Goal: Information Seeking & Learning: Learn about a topic

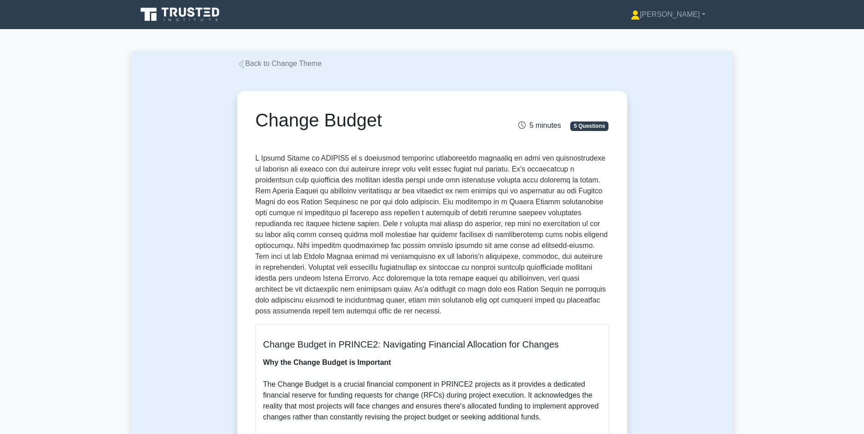
click at [250, 61] on link "Back to Change Theme" at bounding box center [279, 64] width 85 height 8
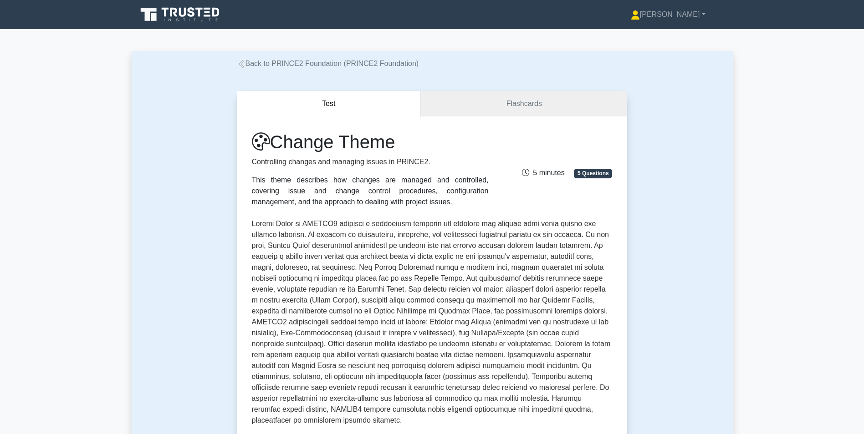
click at [243, 58] on div "Back to PRINCE2 Foundation (PRINCE2 Foundation)" at bounding box center [432, 63] width 401 height 11
click at [244, 62] on icon at bounding box center [240, 64] width 5 height 8
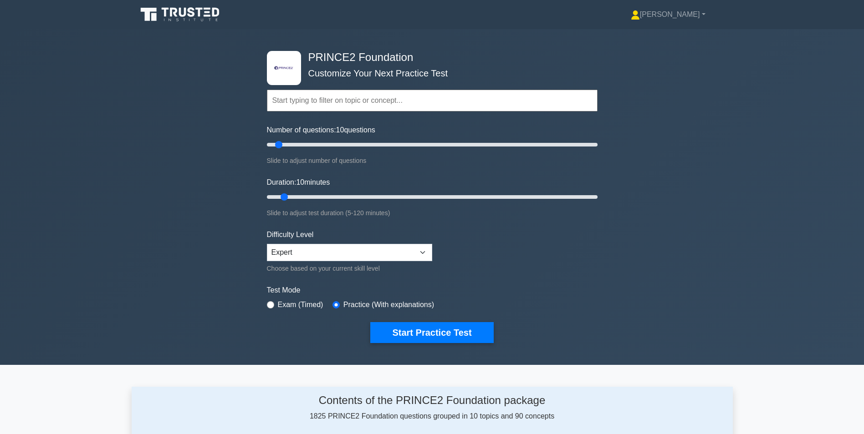
click at [299, 99] on input "text" at bounding box center [432, 101] width 331 height 22
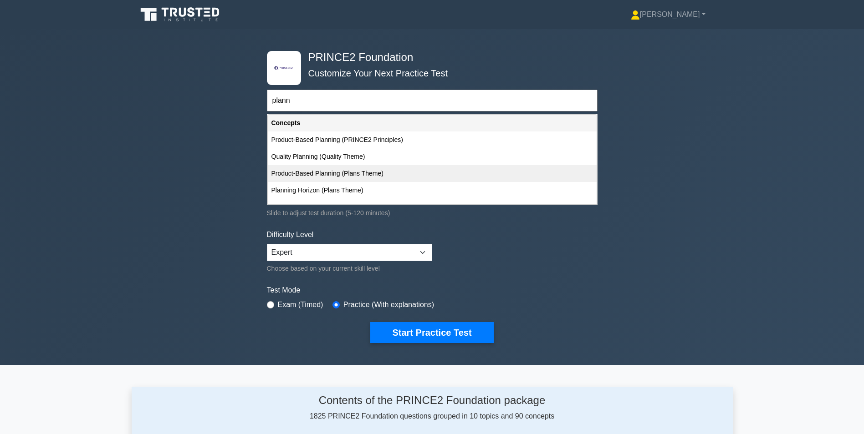
click at [304, 174] on div "Product-Based Planning (Plans Theme)" at bounding box center [432, 173] width 329 height 17
type input "Product-Based Planning (Plans Theme)"
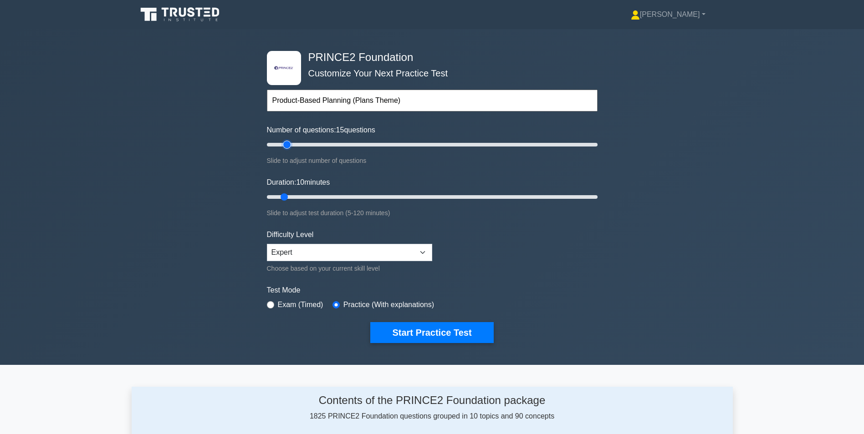
type input "15"
click at [286, 142] on input "Number of questions: 15 questions" at bounding box center [432, 144] width 331 height 11
click at [446, 334] on button "Start Practice Test" at bounding box center [431, 332] width 123 height 21
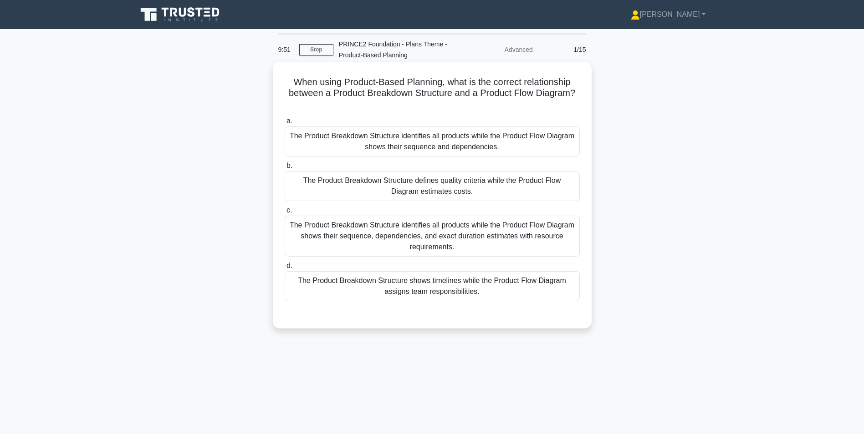
click at [413, 149] on div "The Product Breakdown Structure identifies all products while the Product Flow …" at bounding box center [432, 142] width 295 height 30
click at [285, 124] on input "a. The Product Breakdown Structure identifies all products while the Product Fl…" at bounding box center [285, 121] width 0 height 6
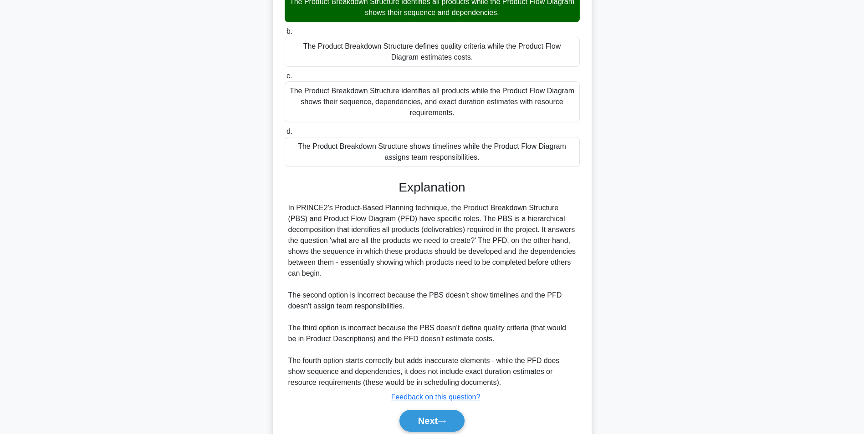
scroll to position [171, 0]
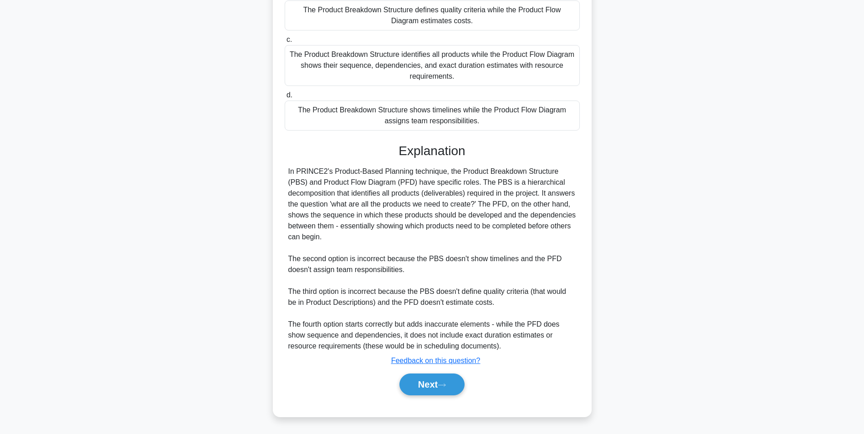
click at [420, 396] on div "Next" at bounding box center [432, 384] width 295 height 29
click at [421, 388] on button "Next" at bounding box center [431, 385] width 65 height 22
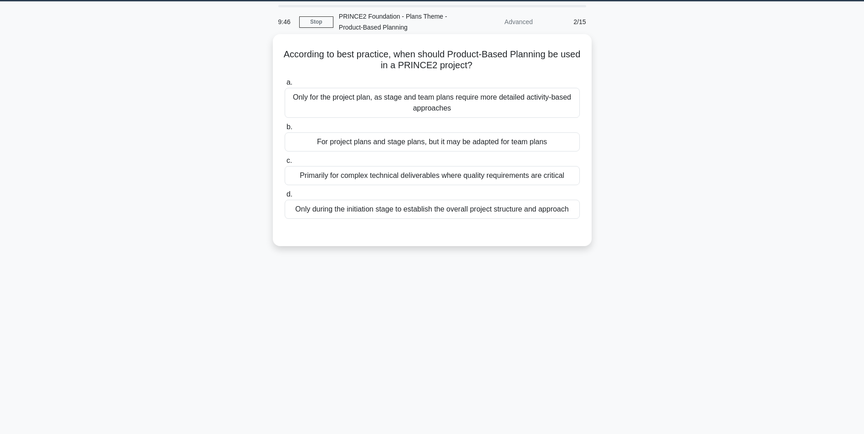
scroll to position [12, 0]
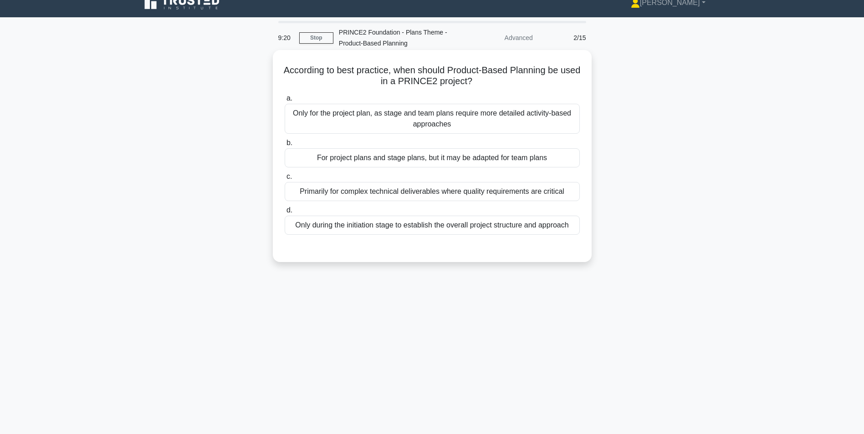
click at [343, 160] on div "For project plans and stage plans, but it may be adapted for team plans" at bounding box center [432, 157] width 295 height 19
click at [285, 146] on input "b. For project plans and stage plans, but it may be adapted for team plans" at bounding box center [285, 143] width 0 height 6
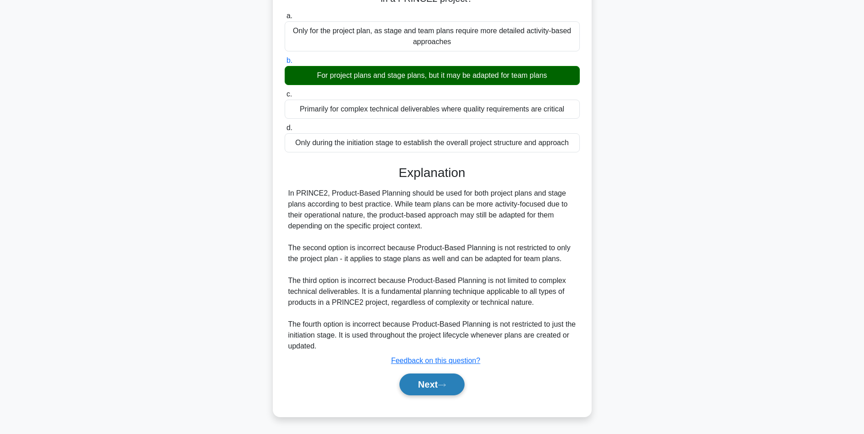
click at [429, 391] on button "Next" at bounding box center [431, 385] width 65 height 22
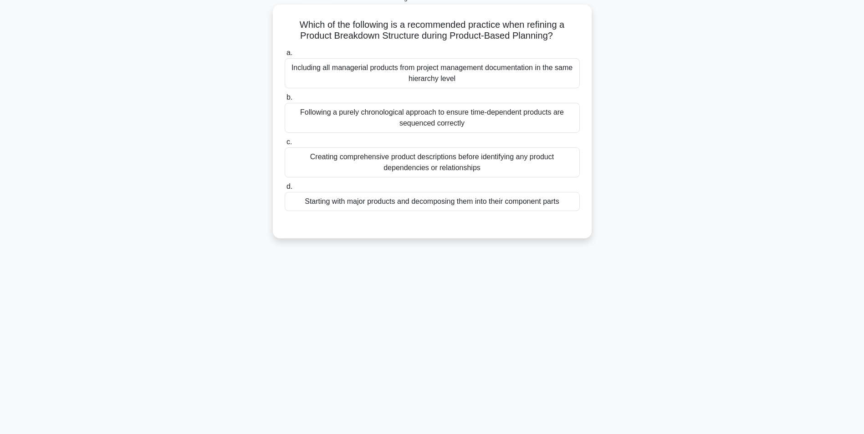
scroll to position [0, 0]
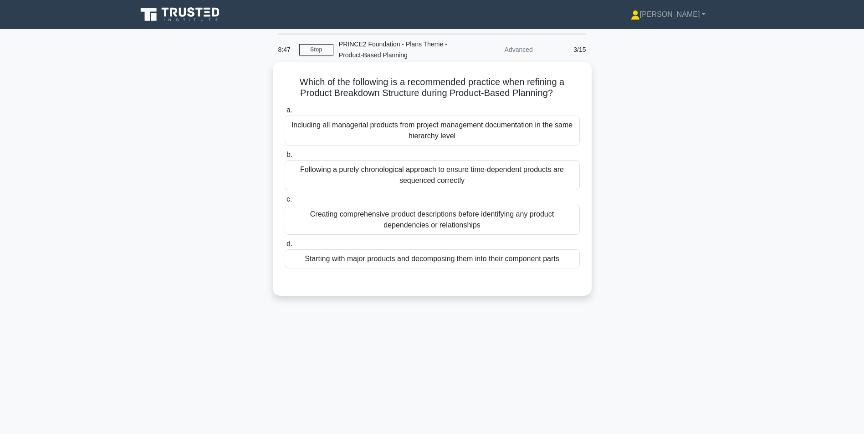
click at [428, 225] on div "Creating comprehensive product descriptions before identifying any product depe…" at bounding box center [432, 220] width 295 height 30
click at [285, 203] on input "c. Creating comprehensive product descriptions before identifying any product d…" at bounding box center [285, 200] width 0 height 6
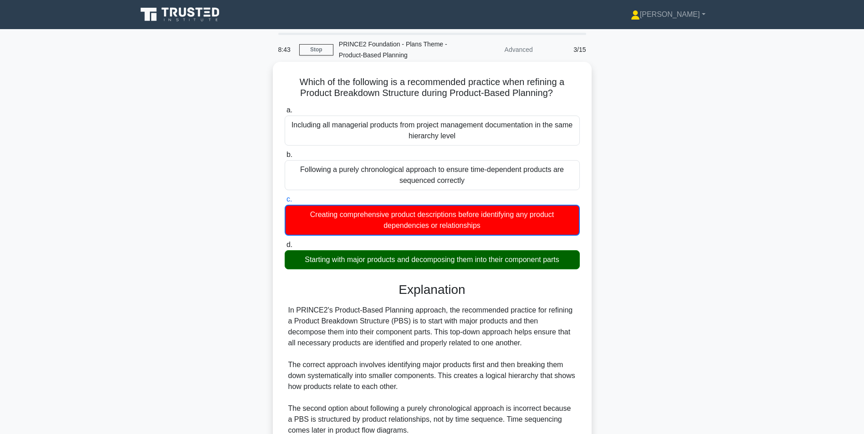
scroll to position [172, 0]
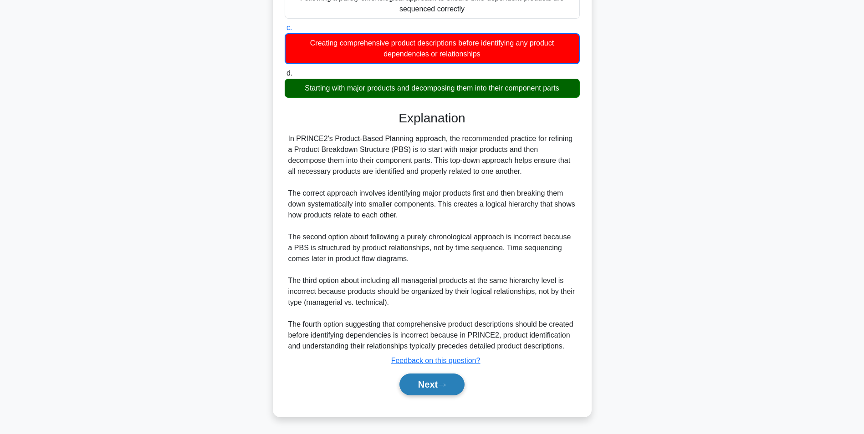
click at [428, 383] on button "Next" at bounding box center [431, 385] width 65 height 22
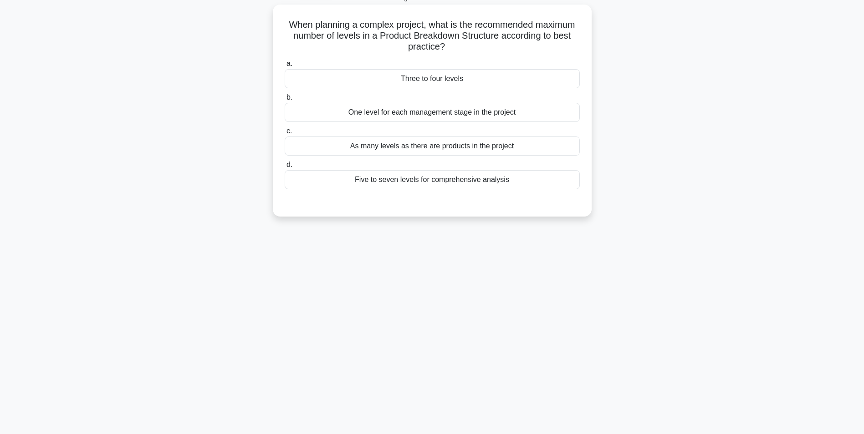
scroll to position [12, 0]
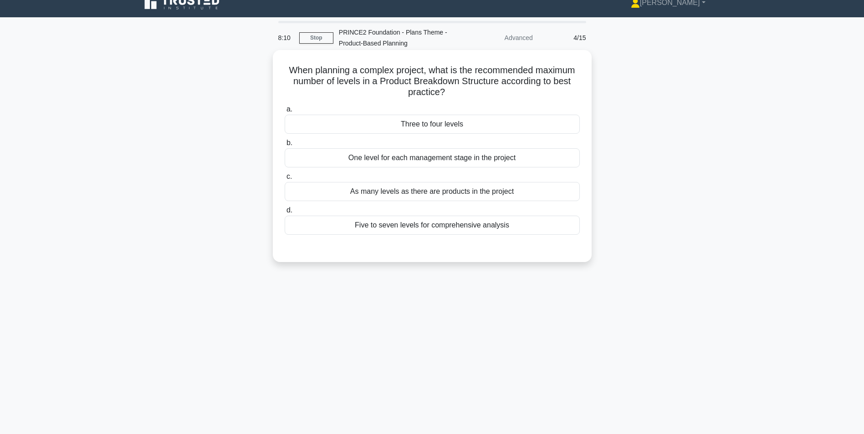
click at [423, 160] on div "One level for each management stage in the project" at bounding box center [432, 157] width 295 height 19
click at [285, 146] on input "b. One level for each management stage in the project" at bounding box center [285, 143] width 0 height 6
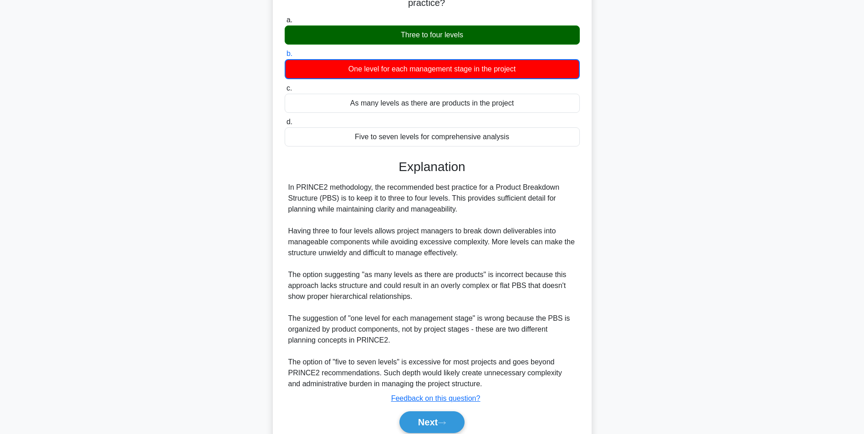
scroll to position [139, 0]
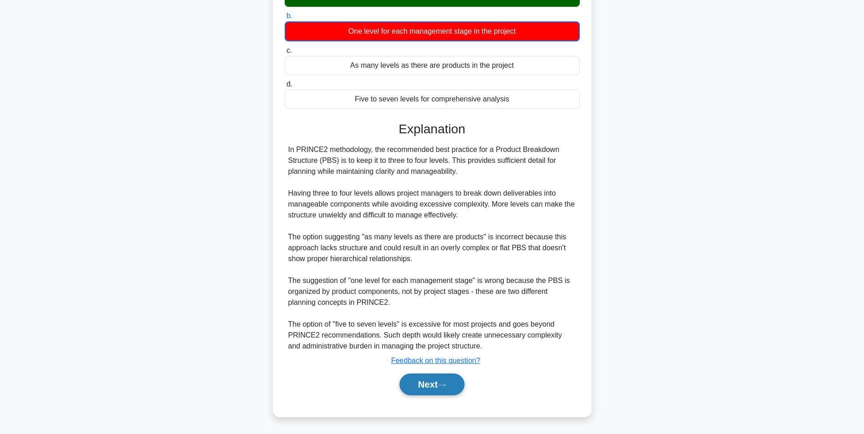
click at [441, 384] on button "Next" at bounding box center [431, 385] width 65 height 22
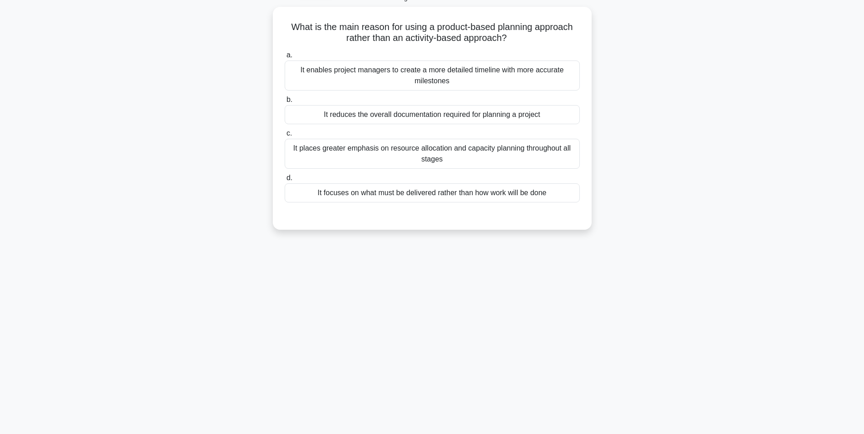
scroll to position [0, 0]
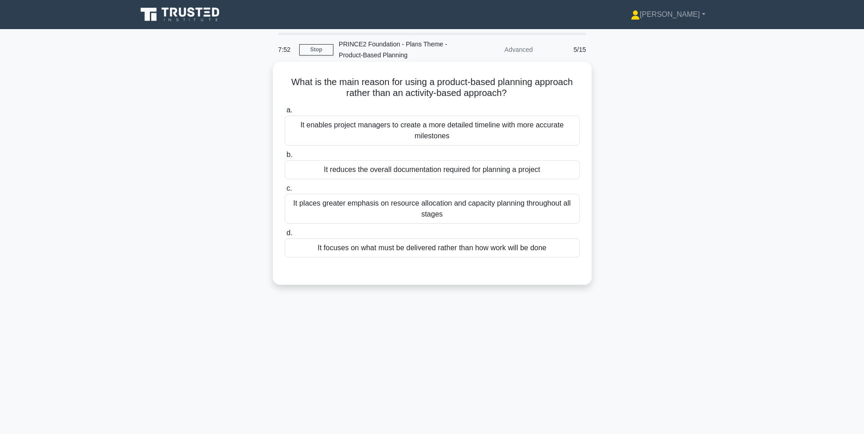
click at [342, 249] on div "It focuses on what must be delivered rather than how work will be done" at bounding box center [432, 248] width 295 height 19
click at [285, 236] on input "d. It focuses on what must be delivered rather than how work will be done" at bounding box center [285, 233] width 0 height 6
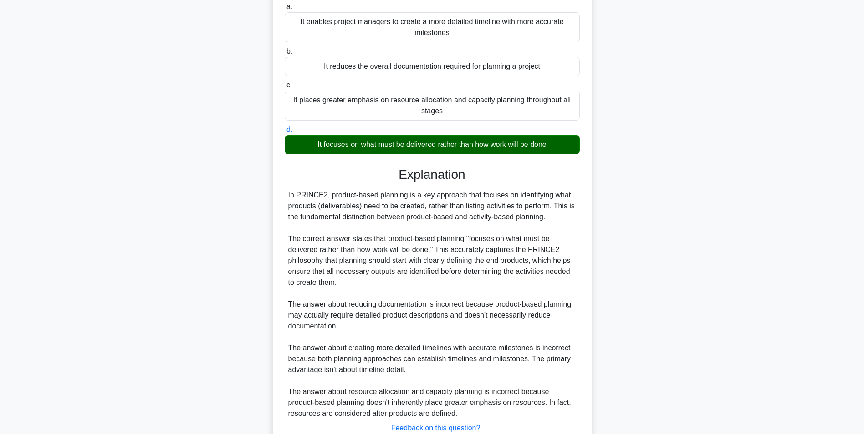
scroll to position [171, 0]
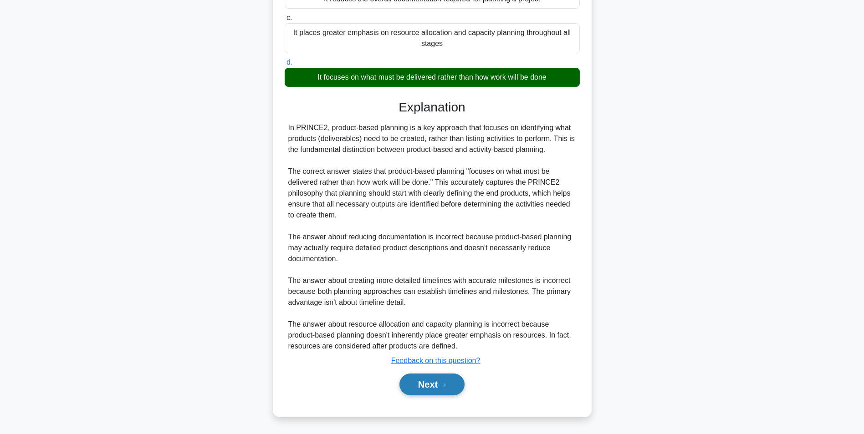
click at [428, 381] on button "Next" at bounding box center [431, 385] width 65 height 22
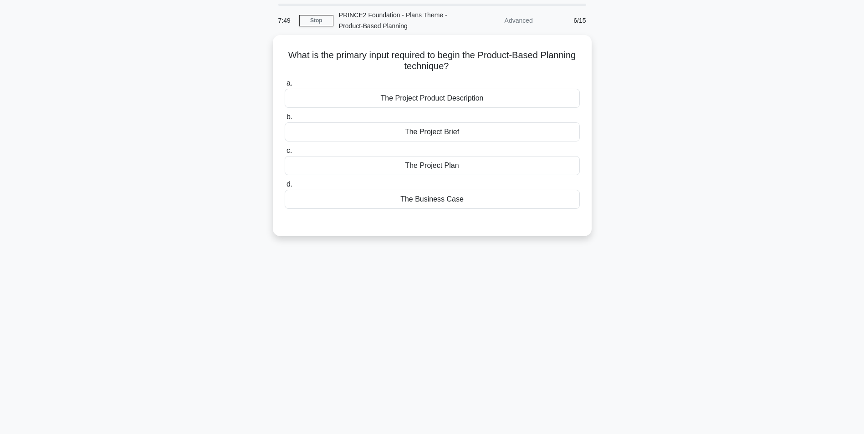
scroll to position [0, 0]
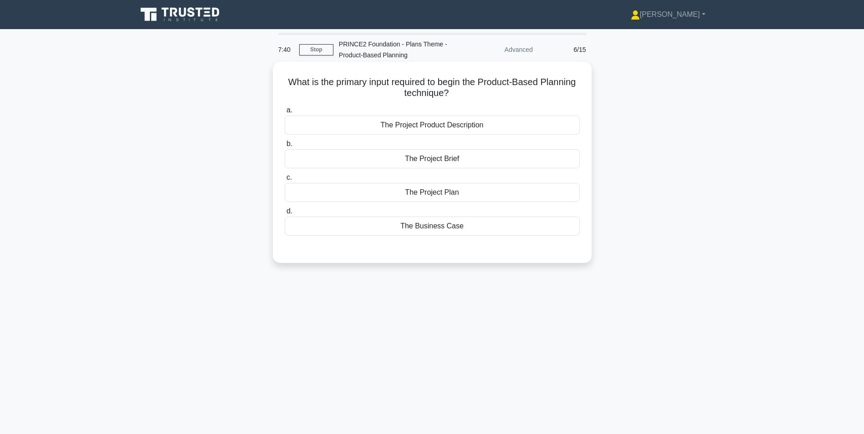
click at [378, 126] on div "The Project Product Description" at bounding box center [432, 125] width 295 height 19
click at [285, 113] on input "a. The Project Product Description" at bounding box center [285, 110] width 0 height 6
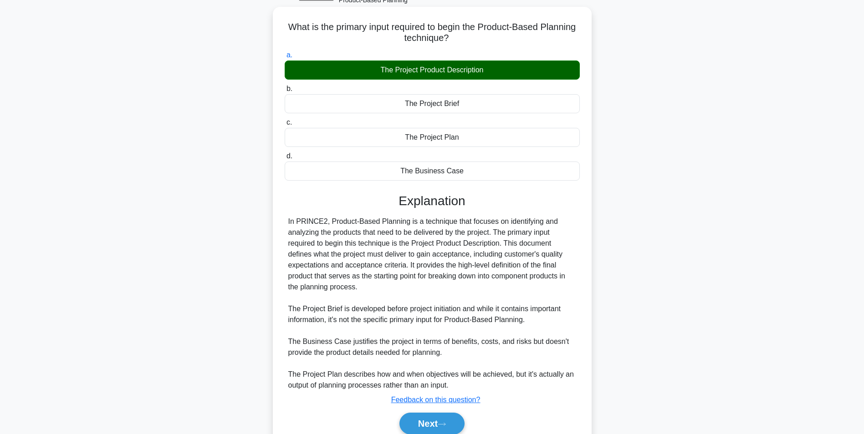
scroll to position [95, 0]
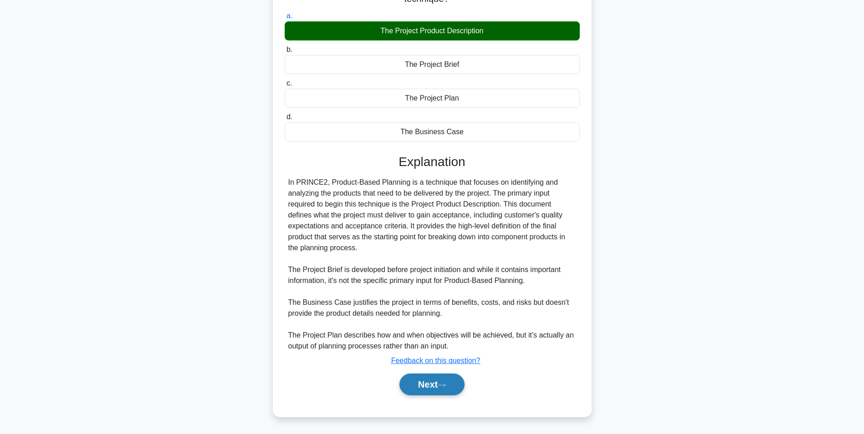
click at [422, 377] on button "Next" at bounding box center [431, 385] width 65 height 22
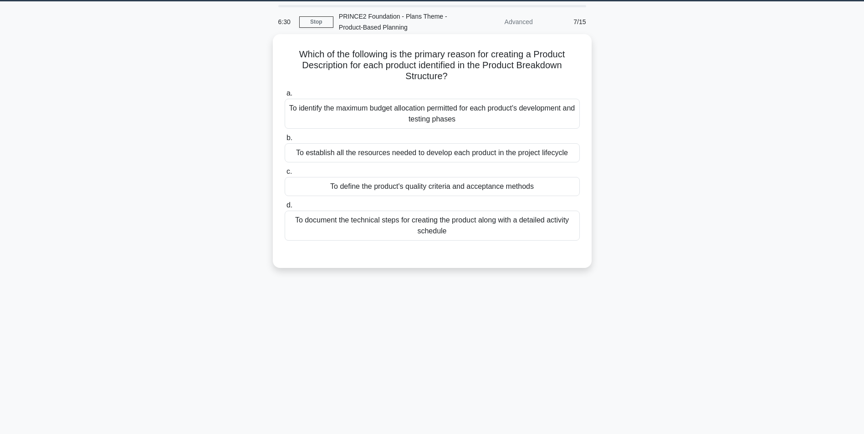
scroll to position [12, 0]
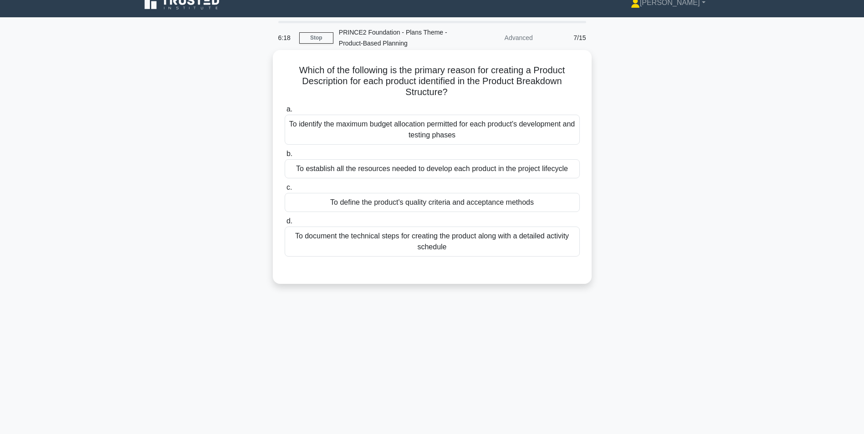
click at [363, 176] on div "To establish all the resources needed to develop each product in the project li…" at bounding box center [432, 168] width 295 height 19
click at [285, 157] on input "b. To establish all the resources needed to develop each product in the project…" at bounding box center [285, 154] width 0 height 6
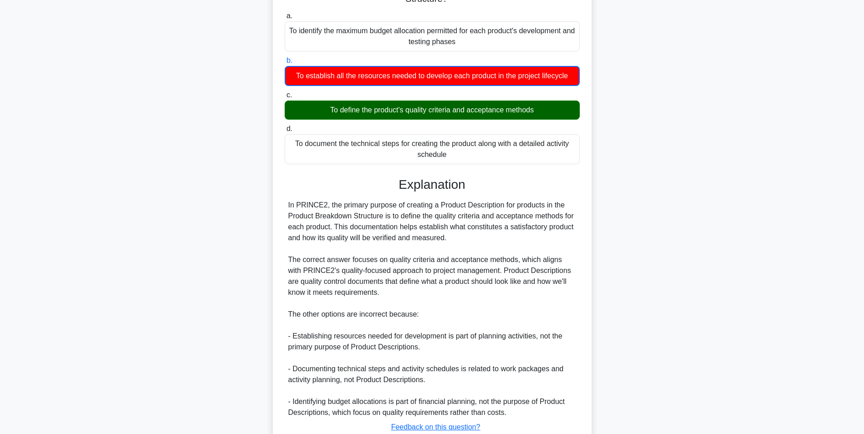
scroll to position [172, 0]
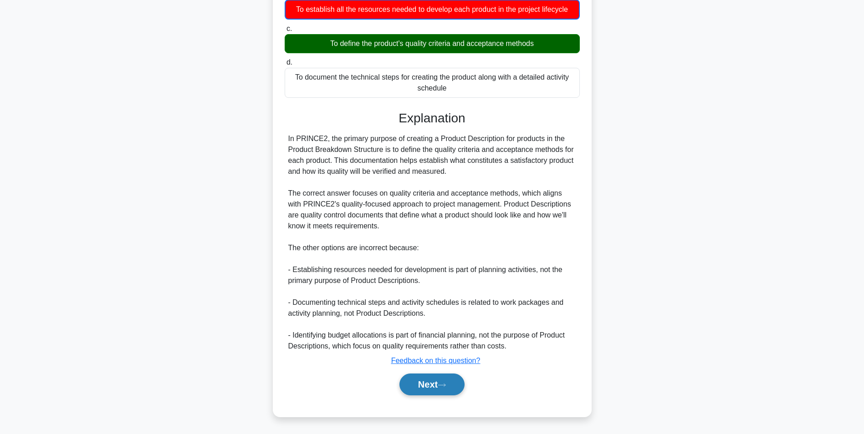
click at [437, 387] on button "Next" at bounding box center [431, 385] width 65 height 22
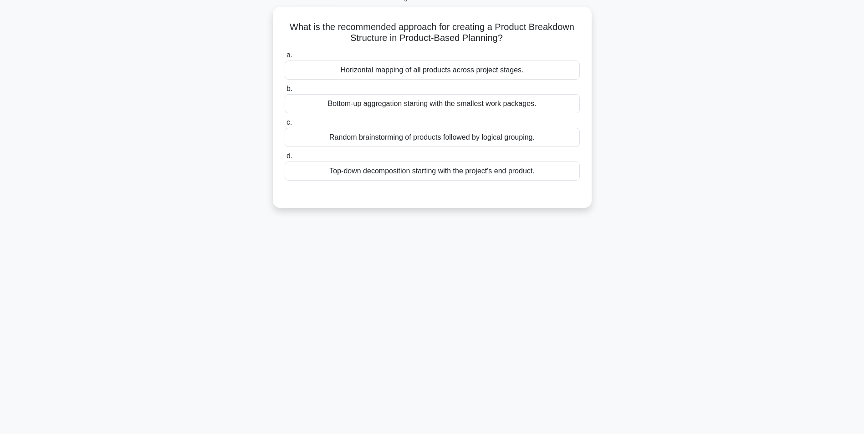
scroll to position [12, 0]
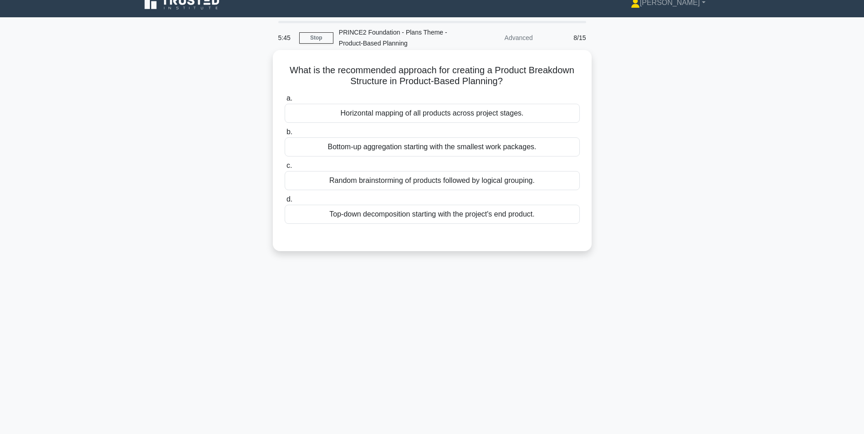
click at [355, 112] on div "Horizontal mapping of all products across project stages." at bounding box center [432, 113] width 295 height 19
click at [285, 102] on input "a. Horizontal mapping of all products across project stages." at bounding box center [285, 99] width 0 height 6
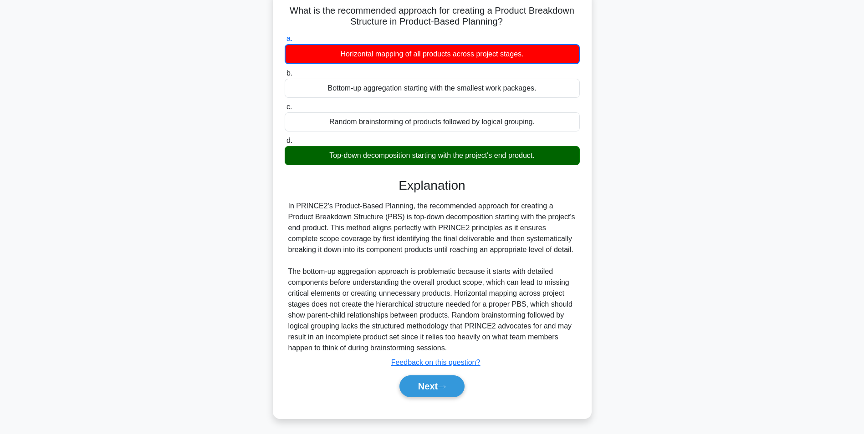
scroll to position [74, 0]
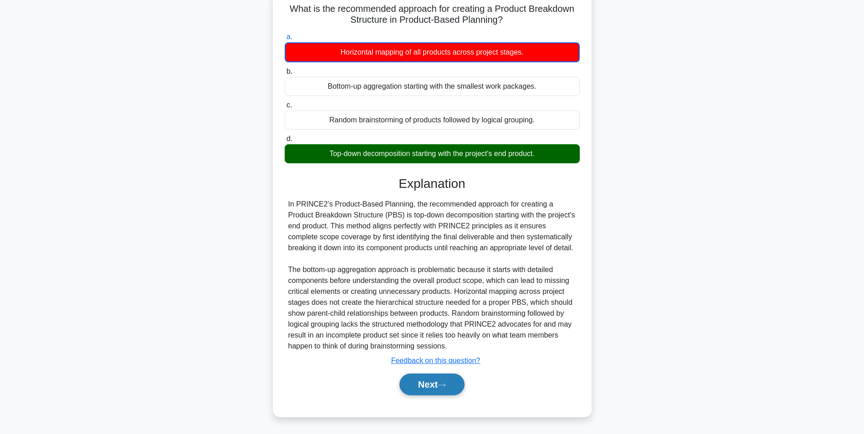
click at [420, 386] on button "Next" at bounding box center [431, 385] width 65 height 22
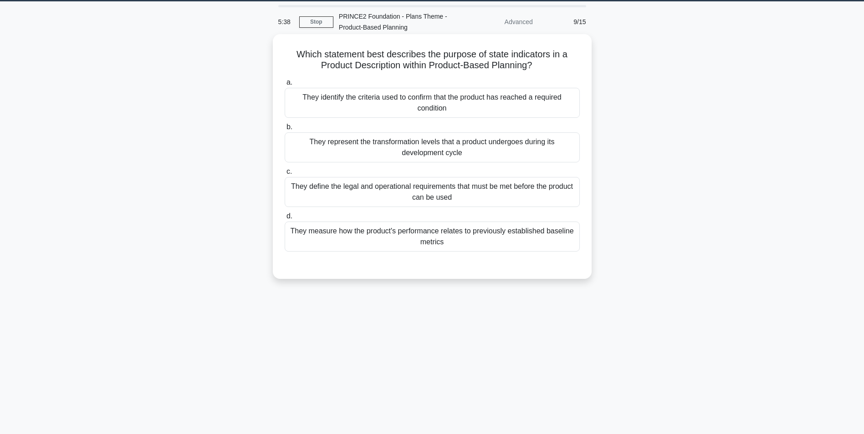
scroll to position [12, 0]
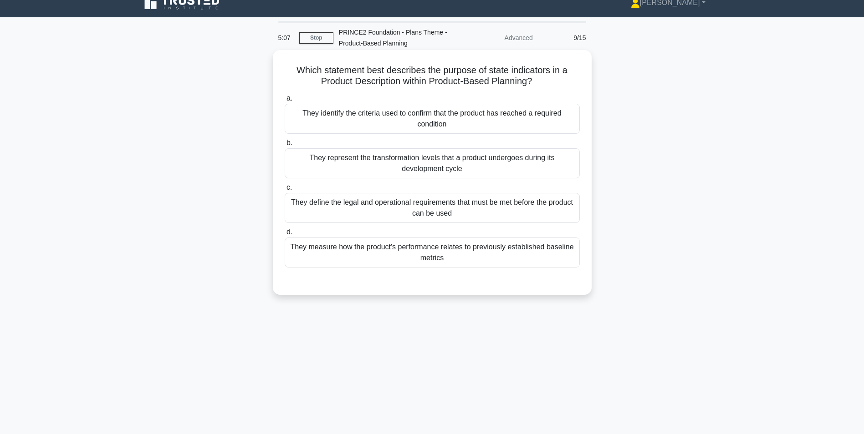
click at [346, 117] on div "They identify the criteria used to confirm that the product has reached a requi…" at bounding box center [432, 119] width 295 height 30
click at [285, 102] on input "a. They identify the criteria used to confirm that the product has reached a re…" at bounding box center [285, 99] width 0 height 6
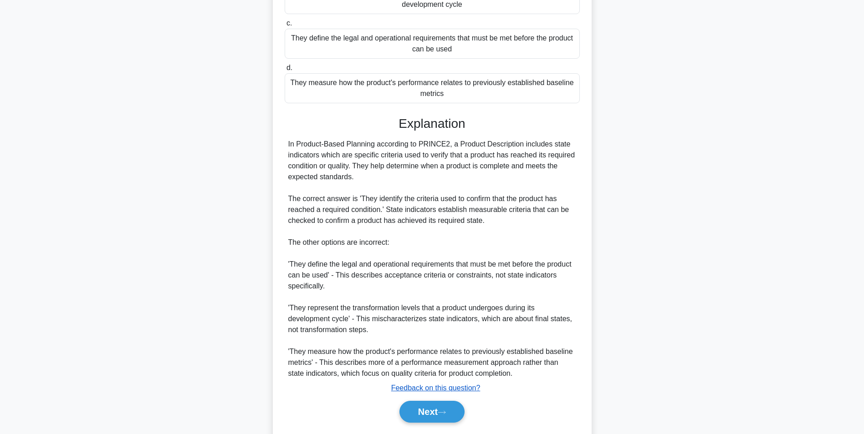
scroll to position [204, 0]
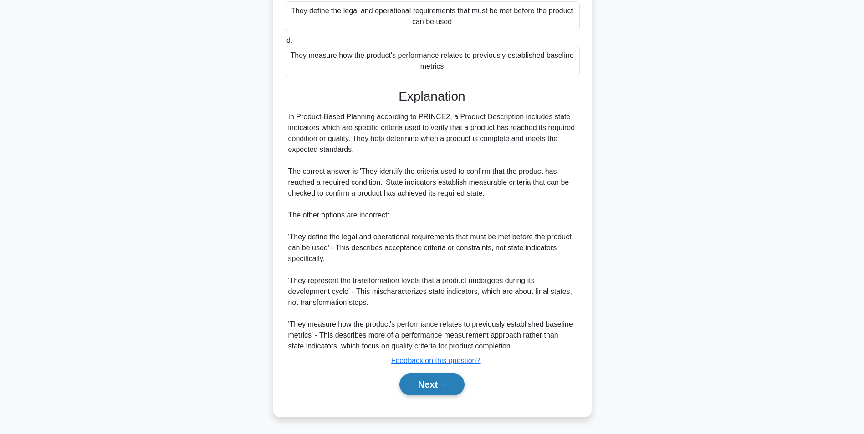
click at [445, 384] on icon at bounding box center [442, 385] width 8 height 5
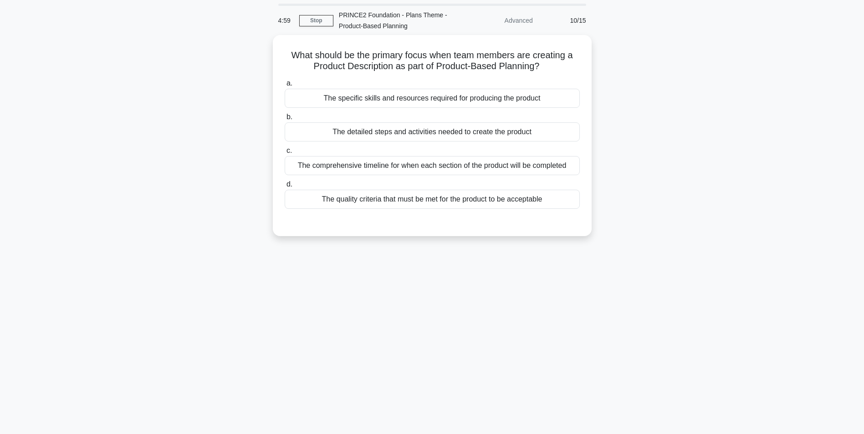
scroll to position [0, 0]
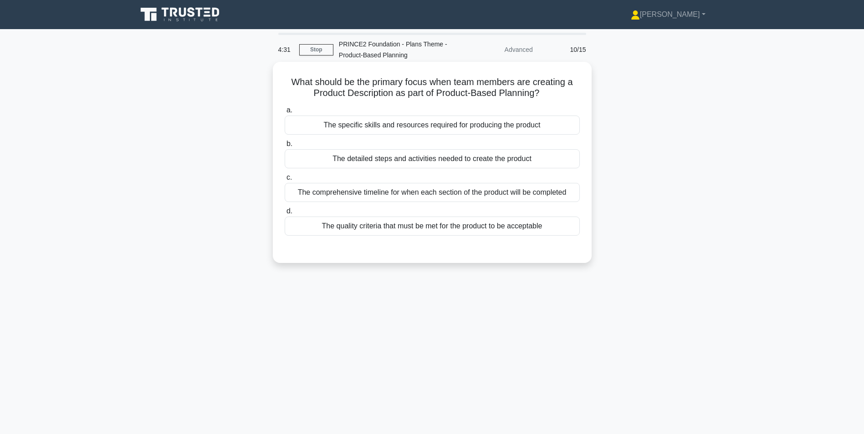
click at [346, 229] on div "The quality criteria that must be met for the product to be acceptable" at bounding box center [432, 226] width 295 height 19
click at [285, 214] on input "d. The quality criteria that must be met for the product to be acceptable" at bounding box center [285, 212] width 0 height 6
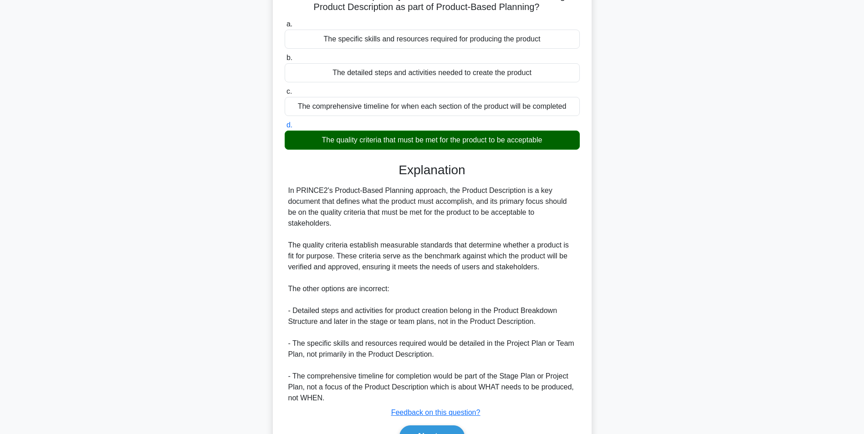
scroll to position [138, 0]
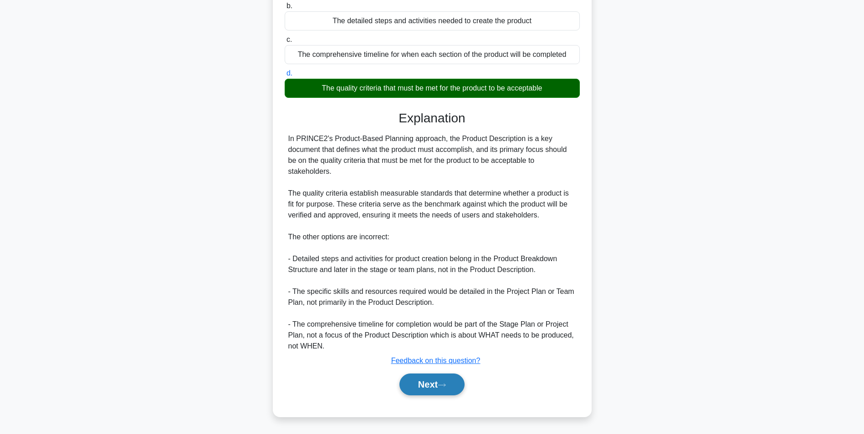
click at [425, 389] on button "Next" at bounding box center [431, 385] width 65 height 22
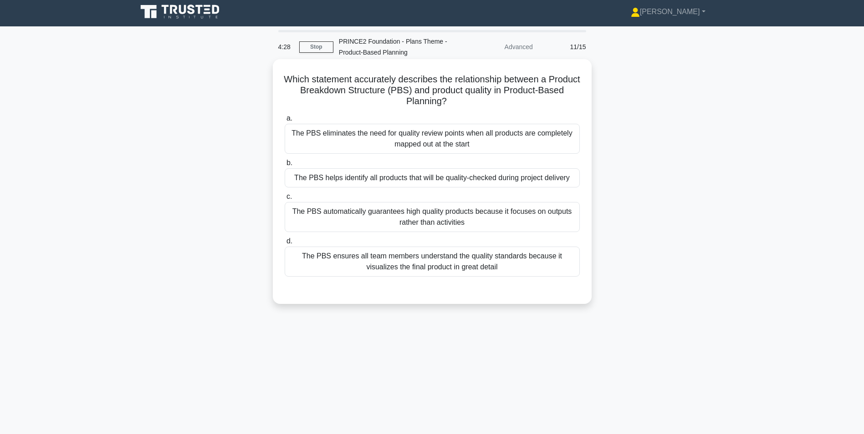
scroll to position [0, 0]
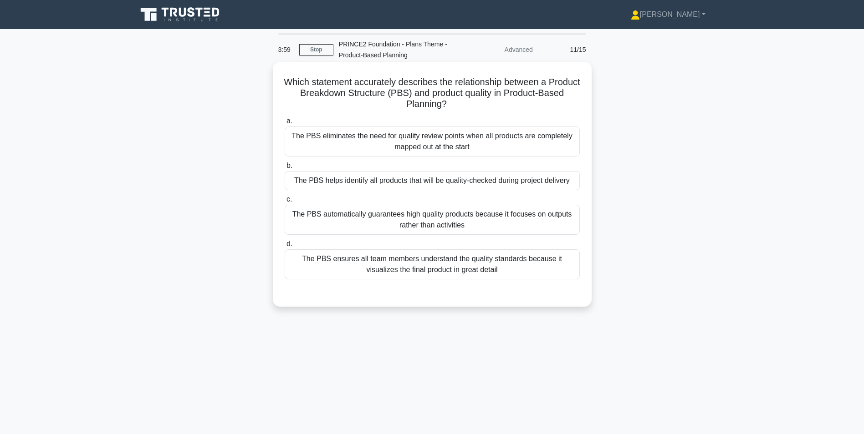
click at [332, 183] on div "The PBS helps identify all products that will be quality-checked during project…" at bounding box center [432, 180] width 295 height 19
click at [285, 169] on input "b. The PBS helps identify all products that will be quality-checked during proj…" at bounding box center [285, 166] width 0 height 6
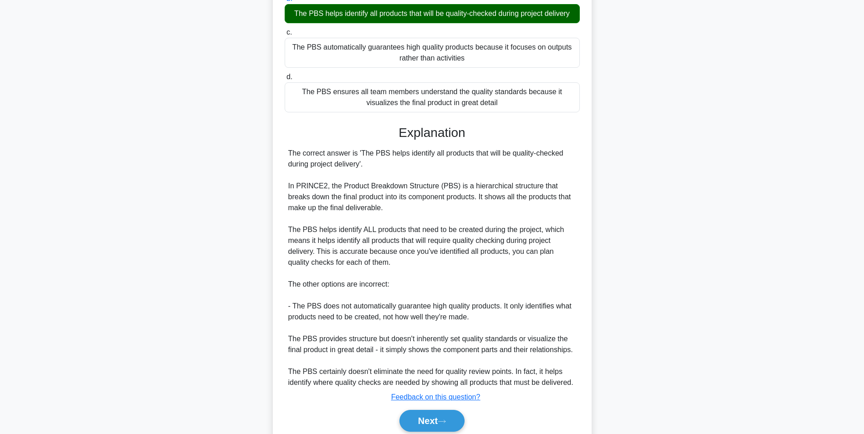
scroll to position [204, 0]
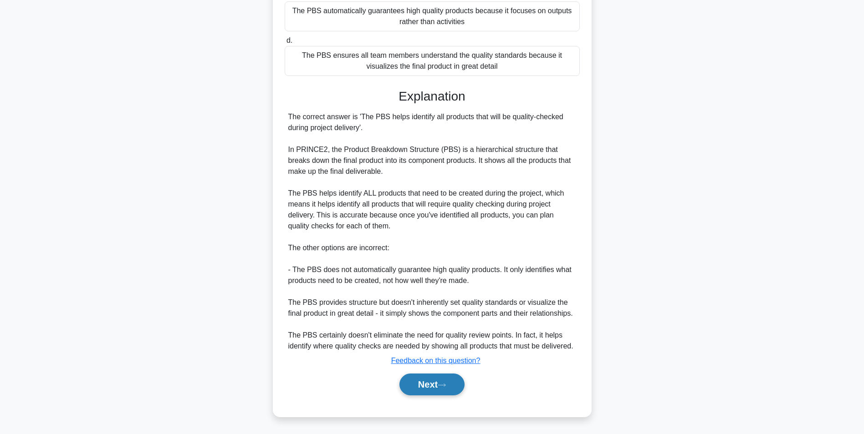
click at [439, 391] on button "Next" at bounding box center [431, 385] width 65 height 22
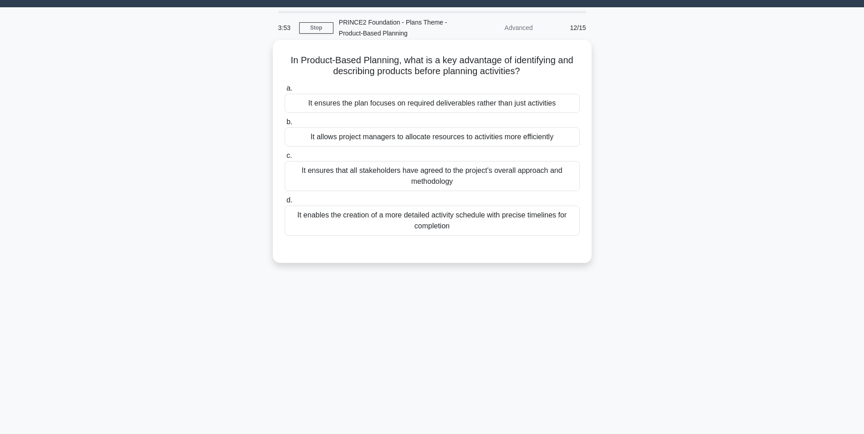
scroll to position [12, 0]
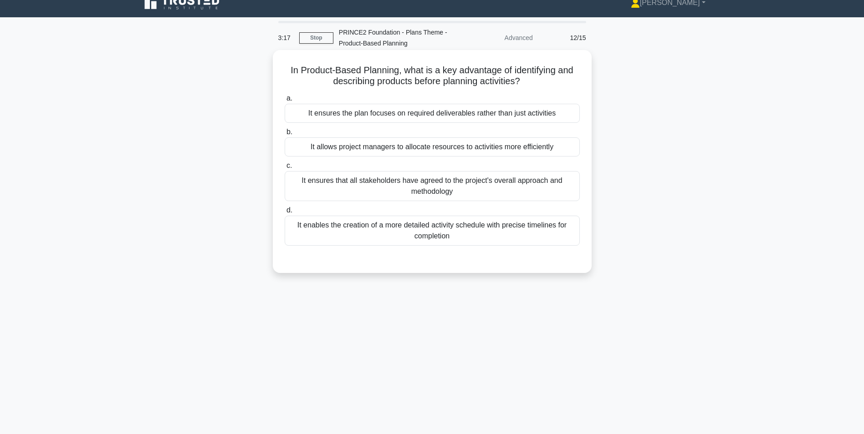
click at [356, 117] on div "It ensures the plan focuses on required deliverables rather than just activities" at bounding box center [432, 113] width 295 height 19
click at [285, 102] on input "a. It ensures the plan focuses on required deliverables rather than just activi…" at bounding box center [285, 99] width 0 height 6
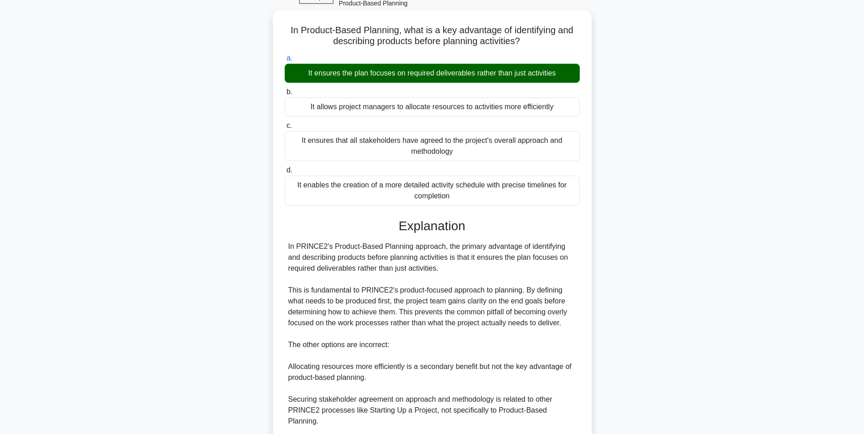
scroll to position [149, 0]
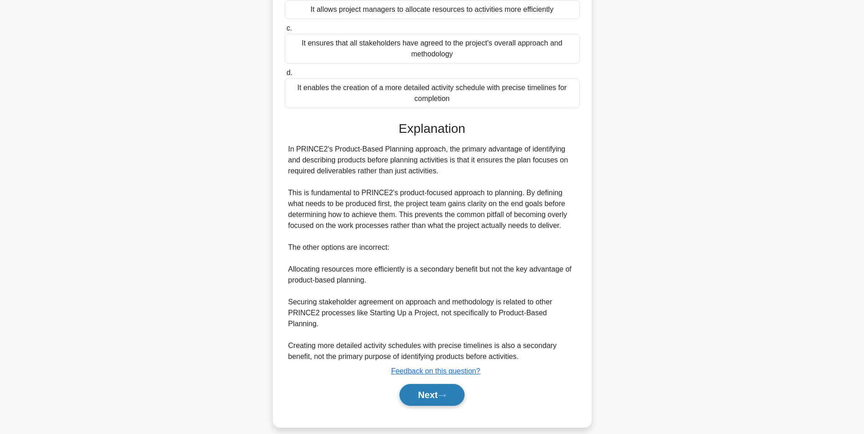
click at [433, 392] on button "Next" at bounding box center [431, 395] width 65 height 22
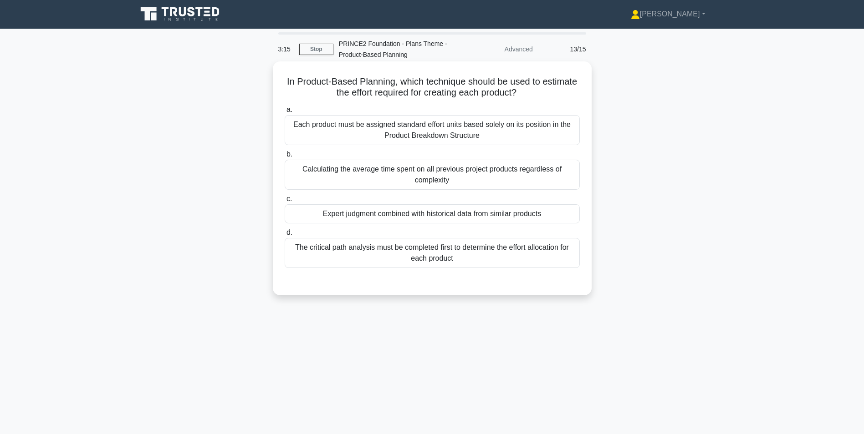
scroll to position [0, 0]
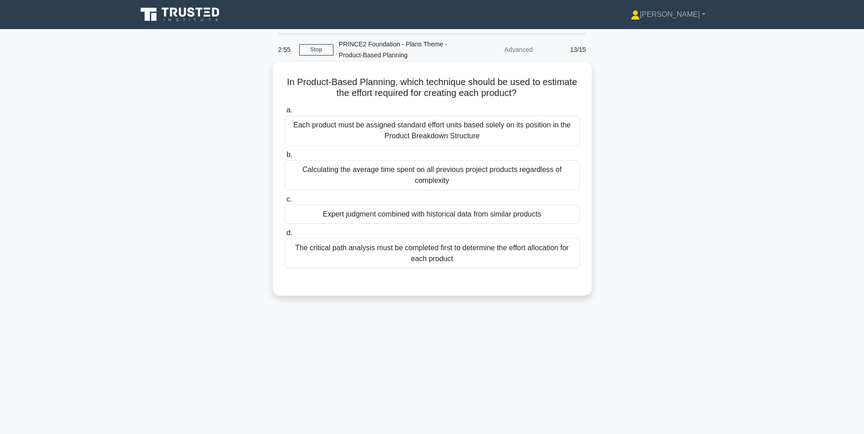
click at [379, 131] on div "Each product must be assigned standard effort units based solely on its positio…" at bounding box center [432, 131] width 295 height 30
drag, startPoint x: 379, startPoint y: 131, endPoint x: 360, endPoint y: 133, distance: 19.3
click at [360, 133] on div "Each product must be assigned standard effort units based solely on its positio…" at bounding box center [432, 131] width 295 height 30
click at [285, 113] on input "a. Each product must be assigned standard effort units based solely on its posi…" at bounding box center [285, 110] width 0 height 6
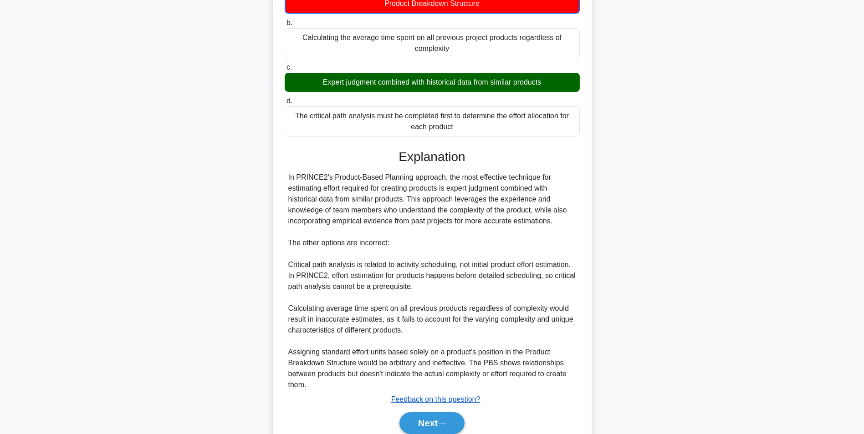
scroll to position [172, 0]
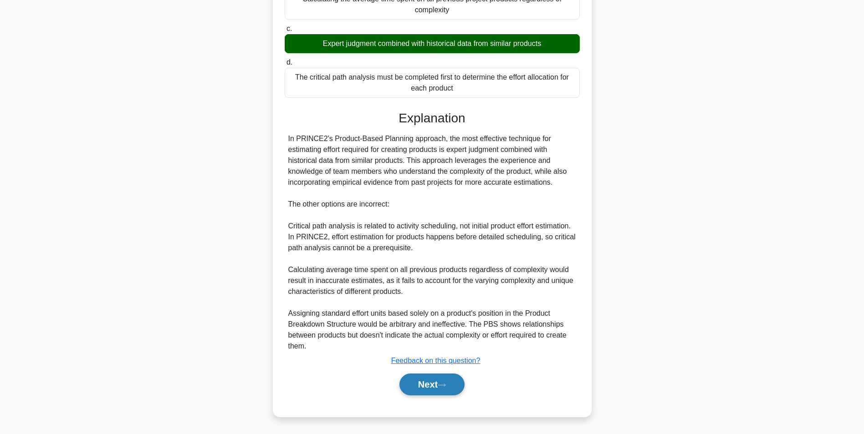
click at [426, 387] on button "Next" at bounding box center [431, 385] width 65 height 22
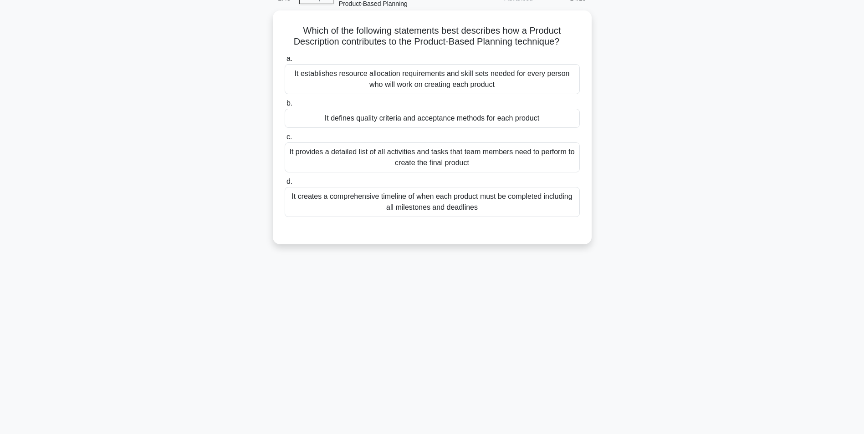
scroll to position [0, 0]
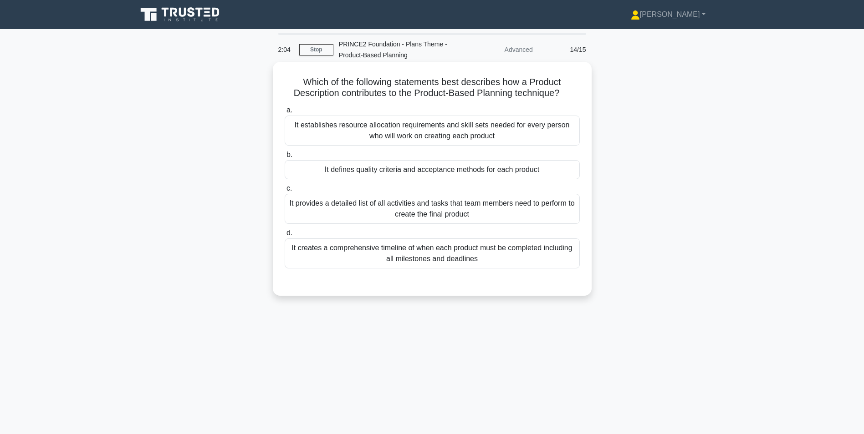
click at [368, 171] on div "It defines quality criteria and acceptance methods for each product" at bounding box center [432, 169] width 295 height 19
click at [285, 158] on input "b. It defines quality criteria and acceptance methods for each product" at bounding box center [285, 155] width 0 height 6
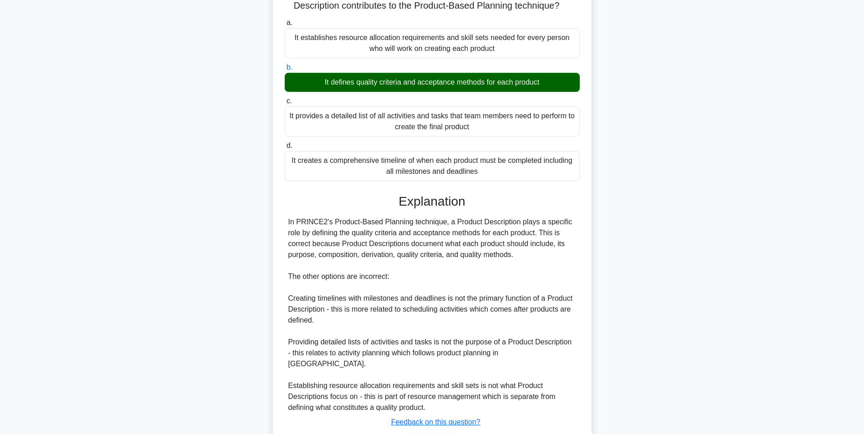
scroll to position [138, 0]
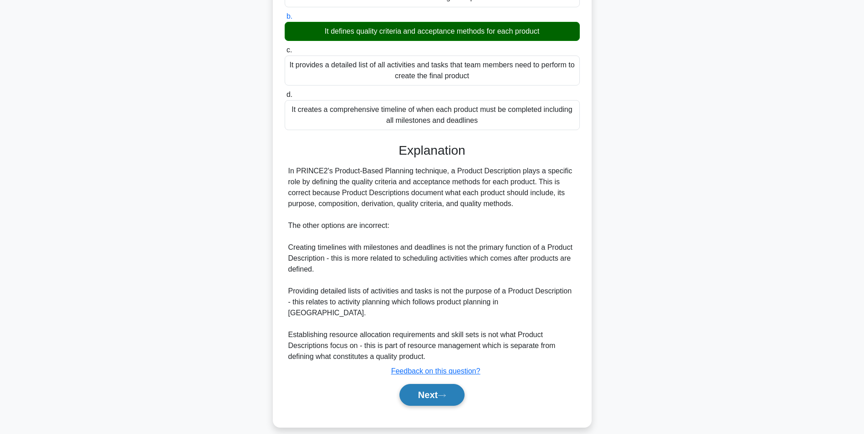
click at [429, 384] on button "Next" at bounding box center [431, 395] width 65 height 22
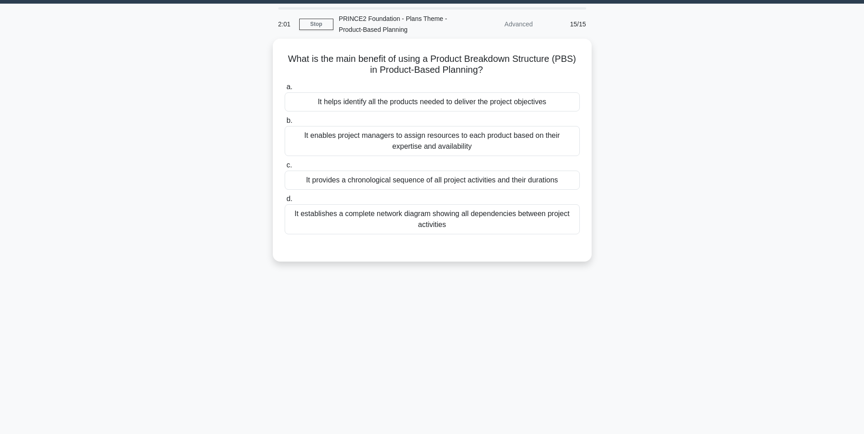
scroll to position [0, 0]
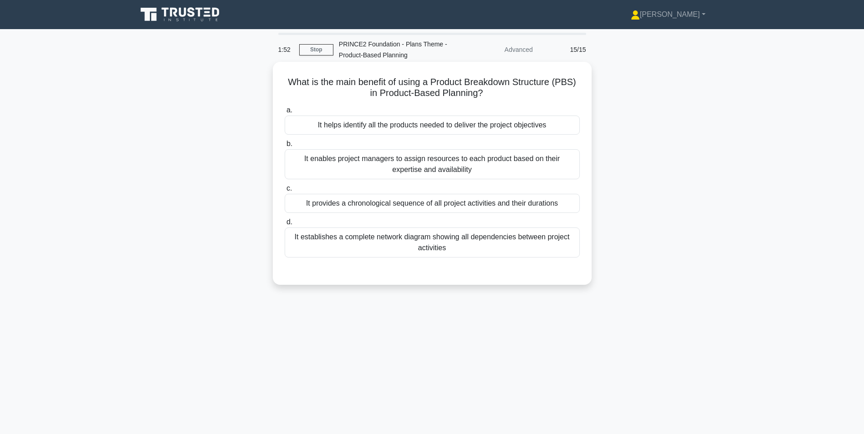
click at [325, 125] on div "It helps identify all the products needed to deliver the project objectives" at bounding box center [432, 125] width 295 height 19
click at [285, 113] on input "a. It helps identify all the products needed to deliver the project objectives" at bounding box center [285, 110] width 0 height 6
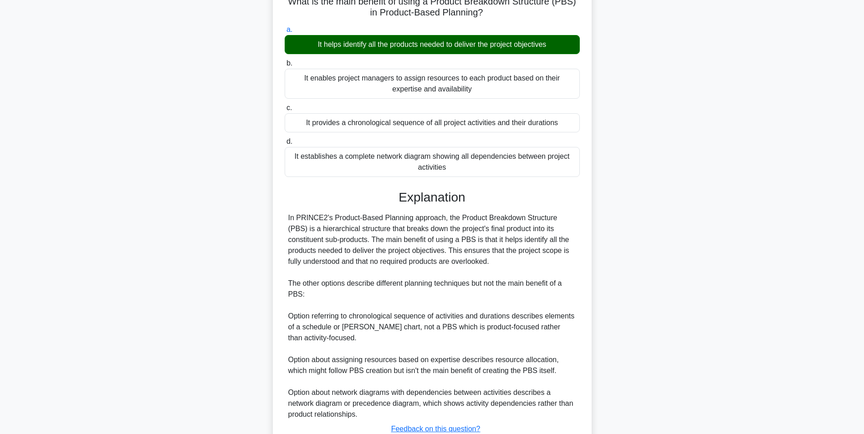
scroll to position [149, 0]
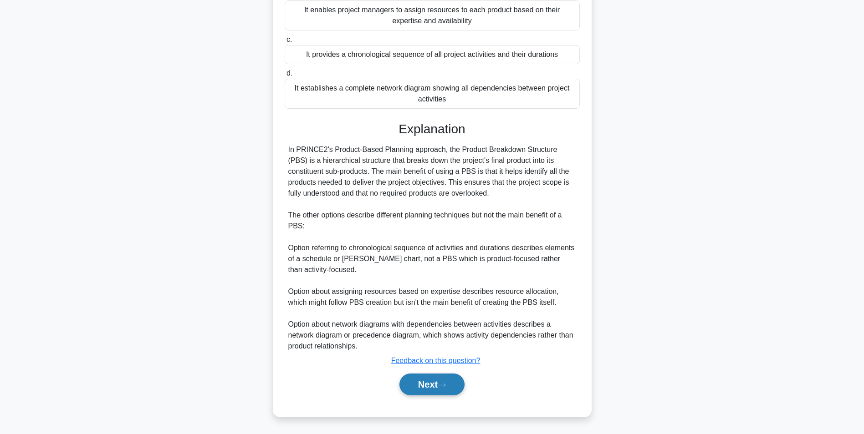
click at [413, 386] on button "Next" at bounding box center [431, 385] width 65 height 22
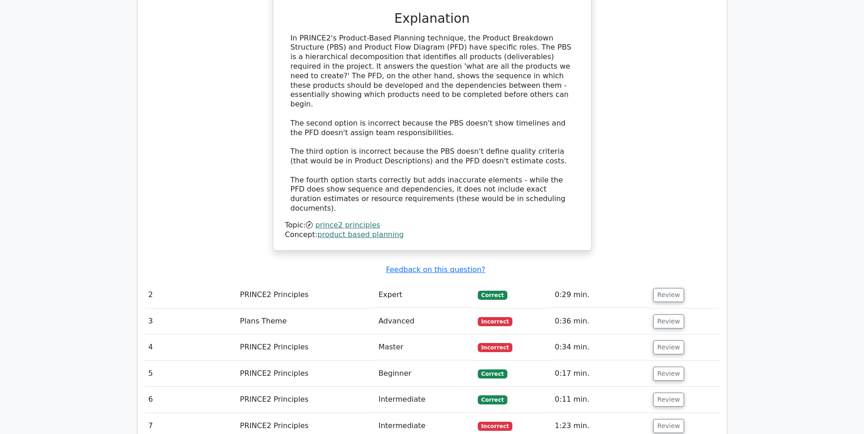
scroll to position [729, 0]
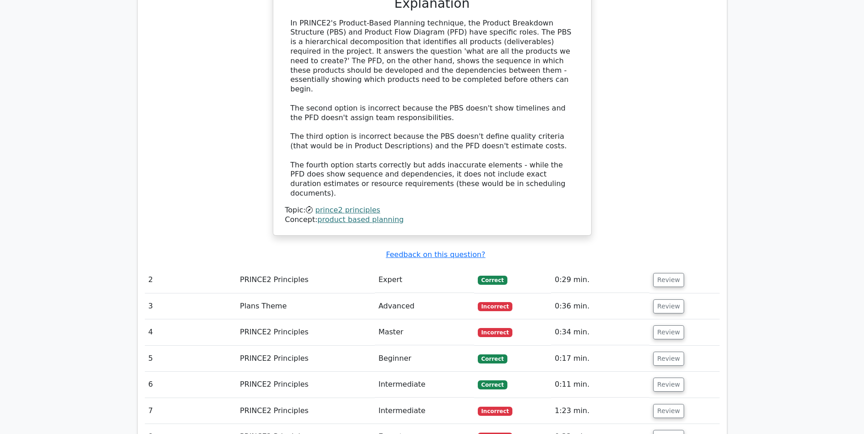
click at [297, 294] on td "Plans Theme" at bounding box center [305, 307] width 138 height 26
click at [653, 300] on button "Review" at bounding box center [668, 307] width 31 height 14
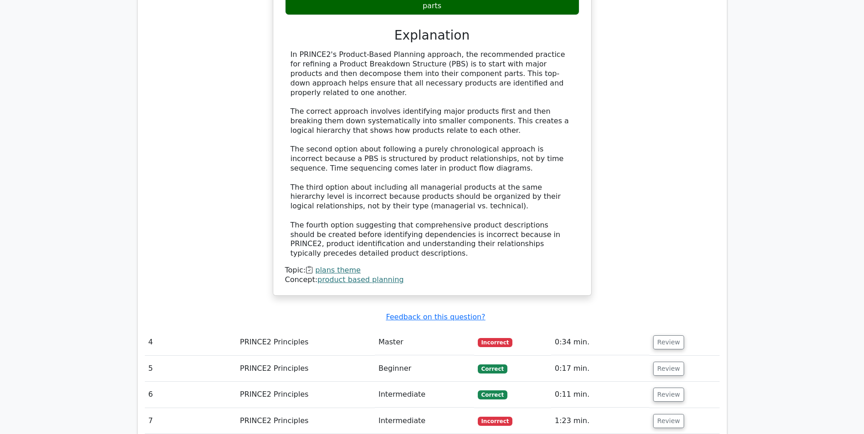
scroll to position [1275, 0]
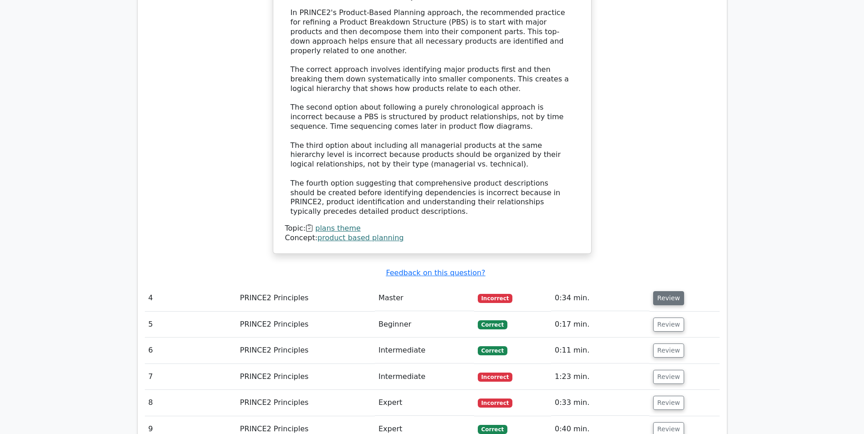
click at [659, 291] on button "Review" at bounding box center [668, 298] width 31 height 14
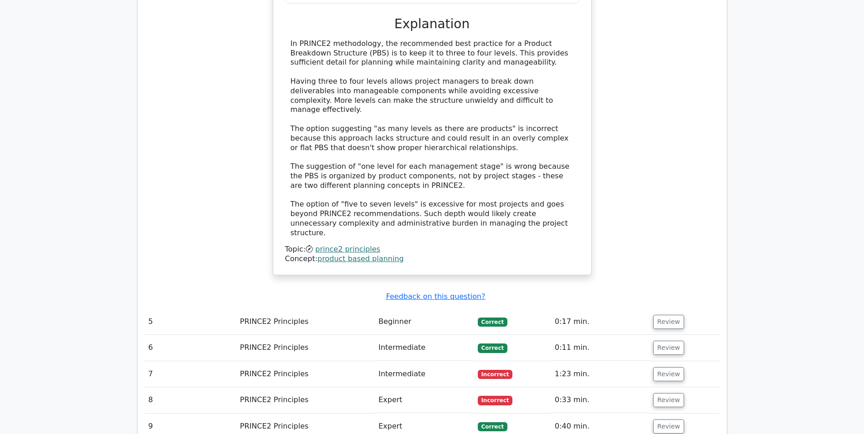
scroll to position [1822, 0]
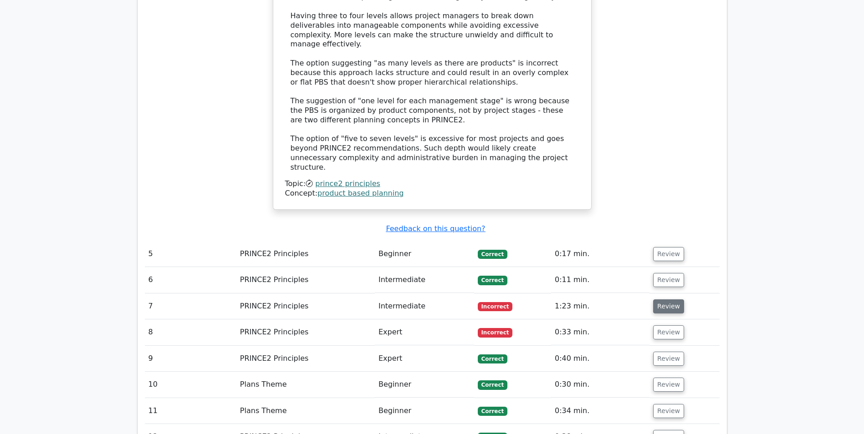
click at [656, 300] on button "Review" at bounding box center [668, 307] width 31 height 14
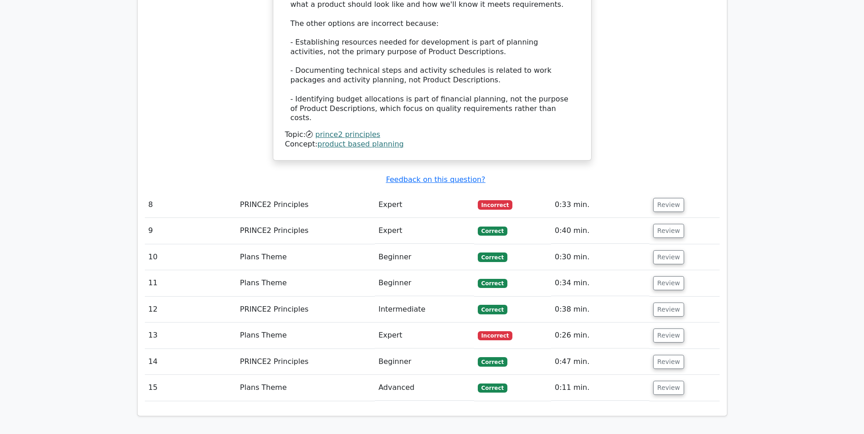
scroll to position [2538, 0]
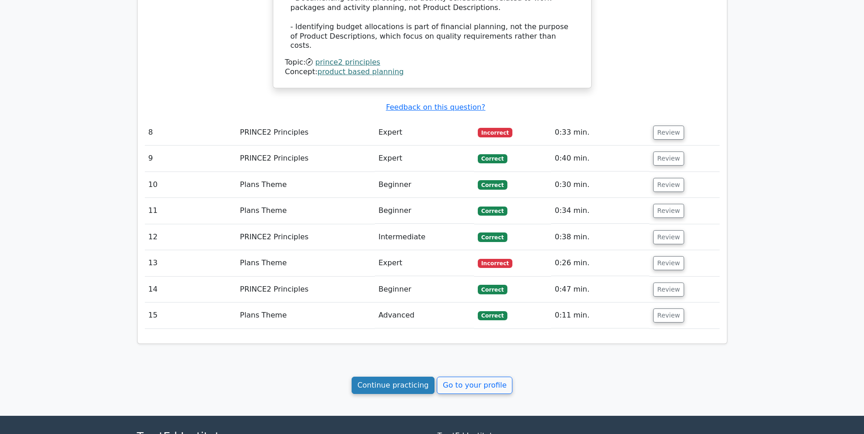
click at [385, 377] on link "Continue practicing" at bounding box center [393, 385] width 83 height 17
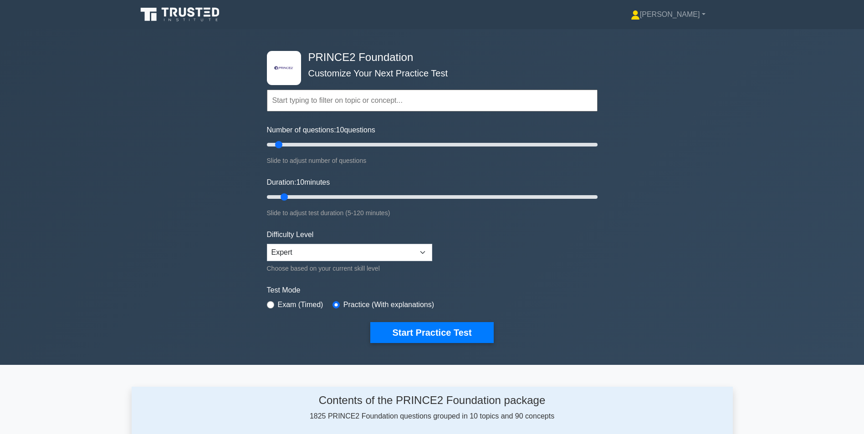
click at [306, 98] on input "text" at bounding box center [432, 101] width 331 height 22
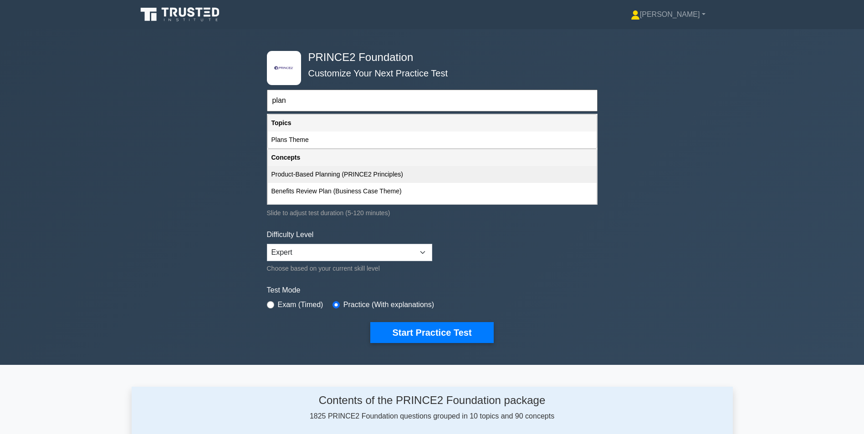
click at [307, 174] on div "Product-Based Planning (PRINCE2 Principles)" at bounding box center [432, 174] width 329 height 17
type input "Product-Based Planning (PRINCE2 Principles)"
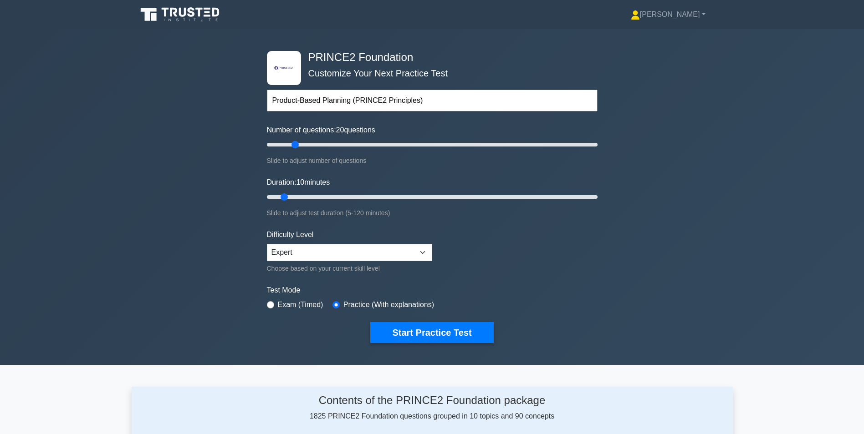
drag, startPoint x: 280, startPoint y: 142, endPoint x: 292, endPoint y: 147, distance: 13.3
type input "20"
click at [292, 147] on input "Number of questions: 20 questions" at bounding box center [432, 144] width 331 height 11
type input "15"
click at [289, 143] on input "Number of questions: 15 questions" at bounding box center [432, 144] width 331 height 11
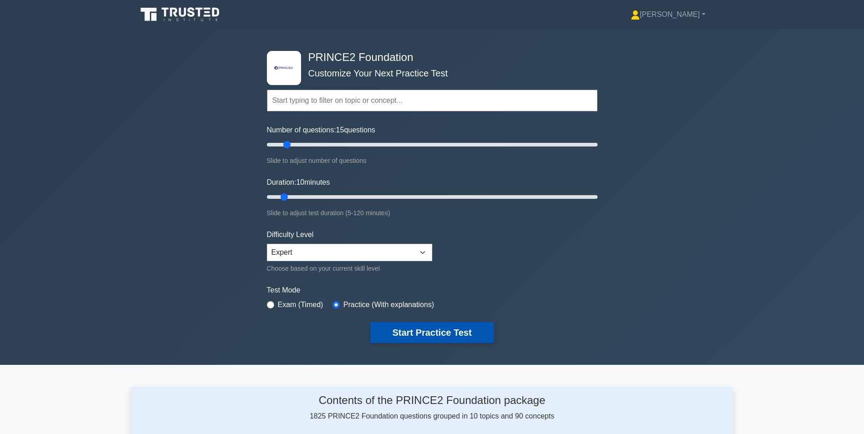
click at [419, 335] on button "Start Practice Test" at bounding box center [431, 332] width 123 height 21
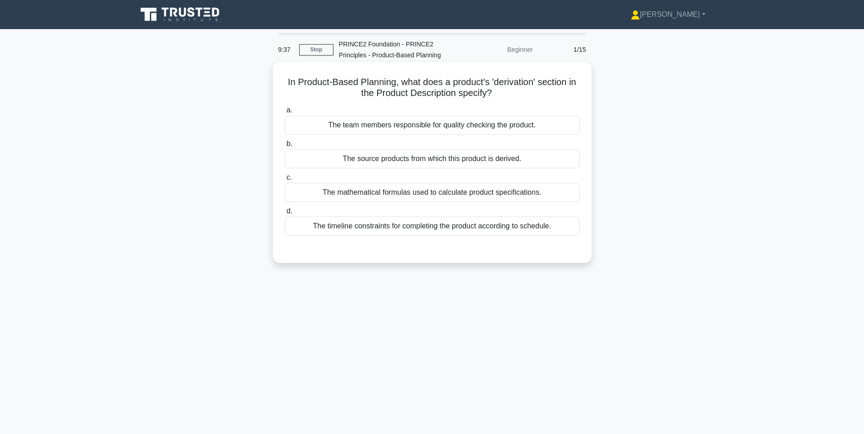
click at [360, 162] on div "The source products from which this product is derived." at bounding box center [432, 158] width 295 height 19
click at [285, 147] on input "b. The source products from which this product is derived." at bounding box center [285, 144] width 0 height 6
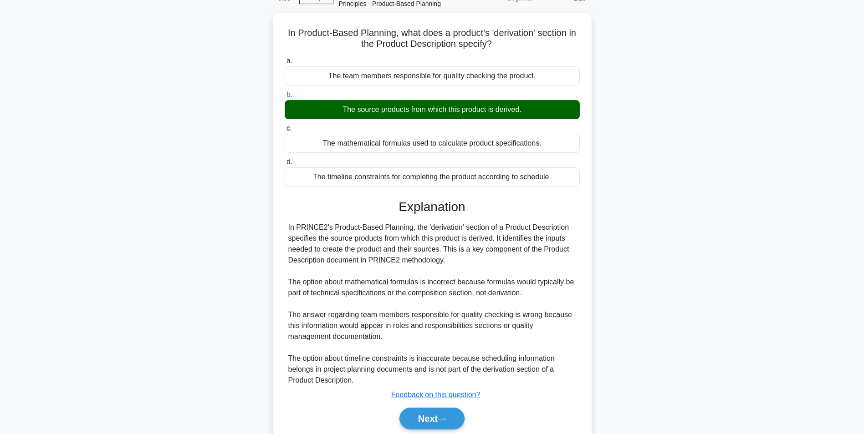
scroll to position [84, 0]
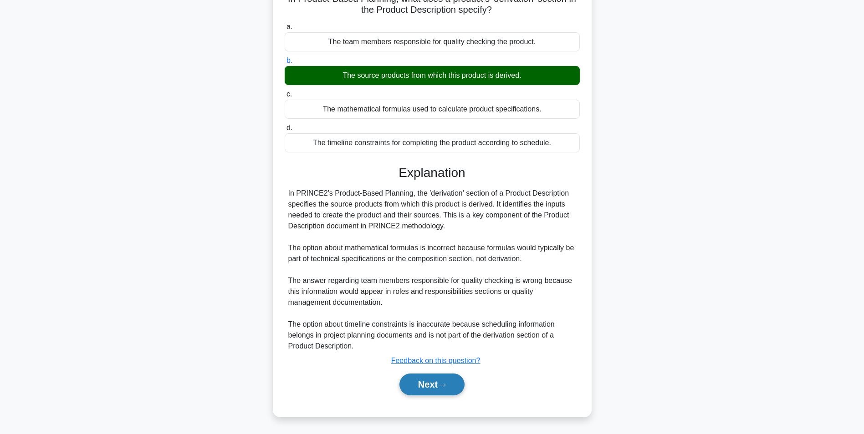
click at [419, 389] on button "Next" at bounding box center [431, 385] width 65 height 22
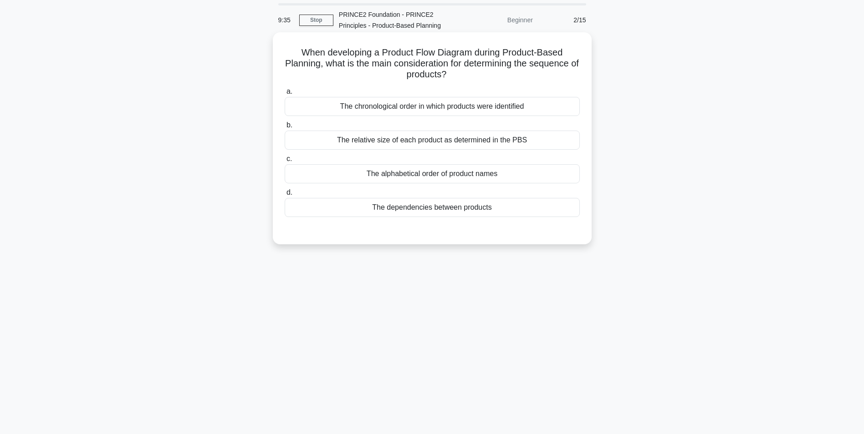
scroll to position [0, 0]
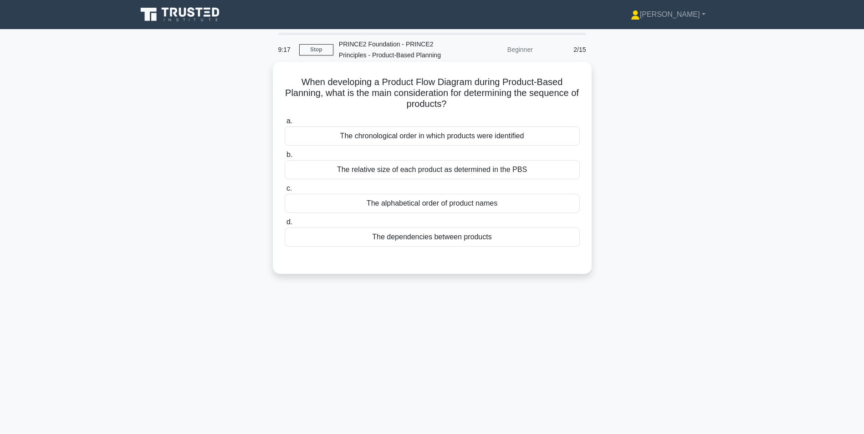
click at [412, 238] on div "The dependencies between products" at bounding box center [432, 237] width 295 height 19
click at [285, 225] on input "d. The dependencies between products" at bounding box center [285, 222] width 0 height 6
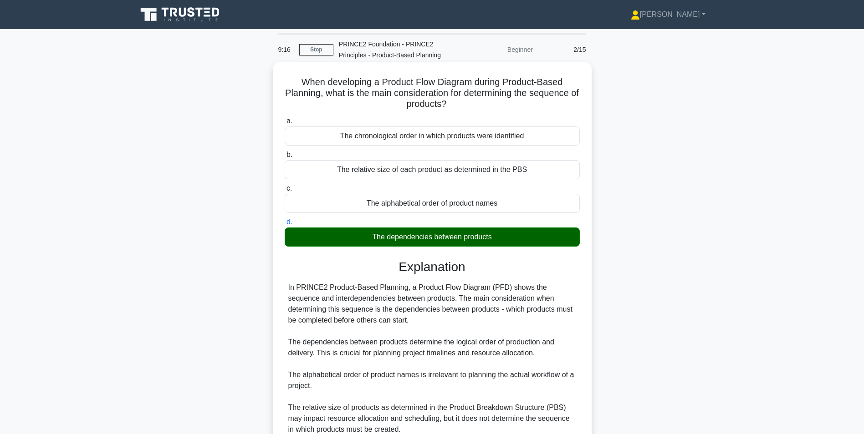
scroll to position [117, 0]
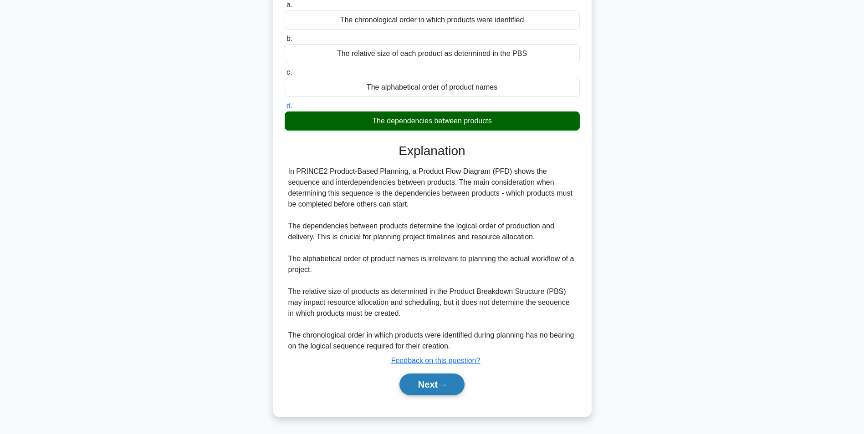
click at [433, 391] on button "Next" at bounding box center [431, 385] width 65 height 22
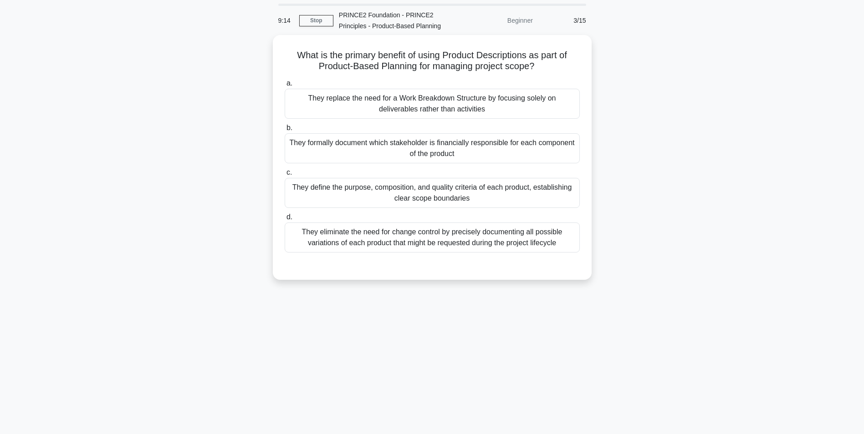
scroll to position [0, 0]
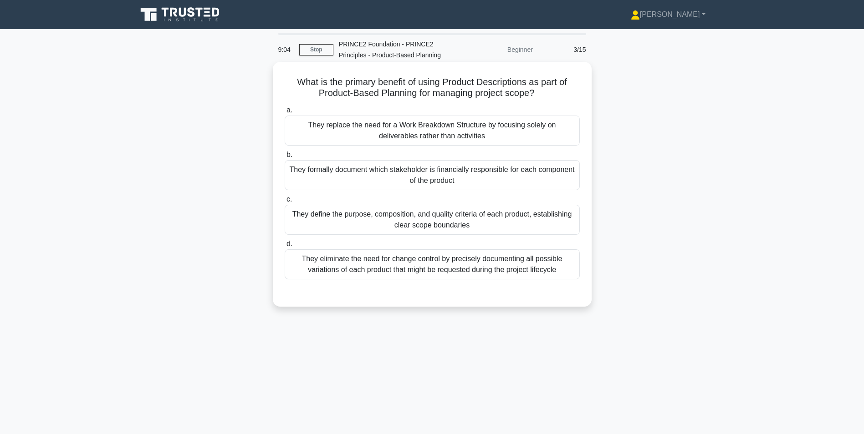
click at [323, 219] on div "They define the purpose, composition, and quality criteria of each product, est…" at bounding box center [432, 220] width 295 height 30
click at [285, 203] on input "c. They define the purpose, composition, and quality criteria of each product, …" at bounding box center [285, 200] width 0 height 6
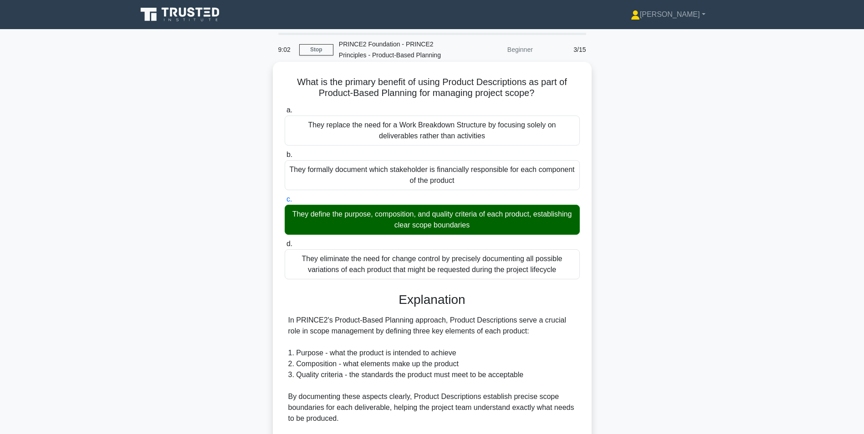
scroll to position [193, 0]
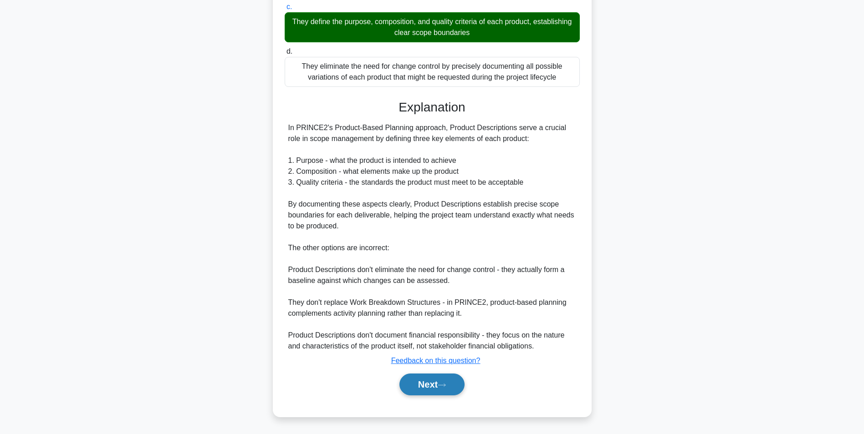
click at [436, 388] on button "Next" at bounding box center [431, 385] width 65 height 22
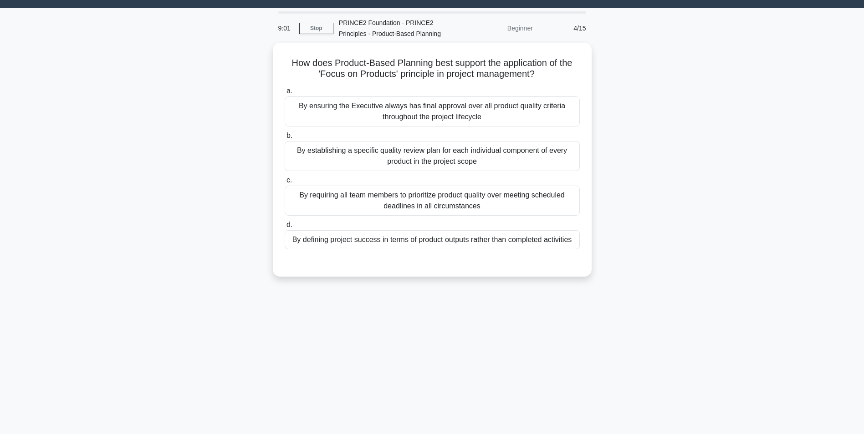
scroll to position [0, 0]
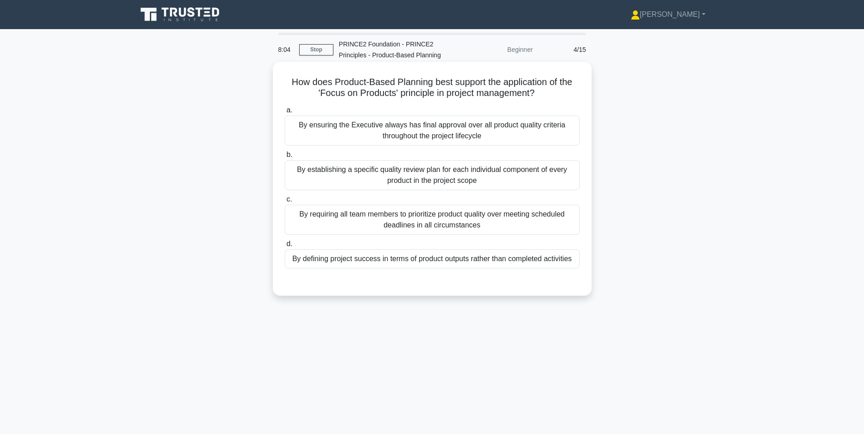
click at [434, 259] on div "By defining project success in terms of product outputs rather than completed a…" at bounding box center [432, 259] width 295 height 19
click at [285, 247] on input "d. By defining project success in terms of product outputs rather than complete…" at bounding box center [285, 244] width 0 height 6
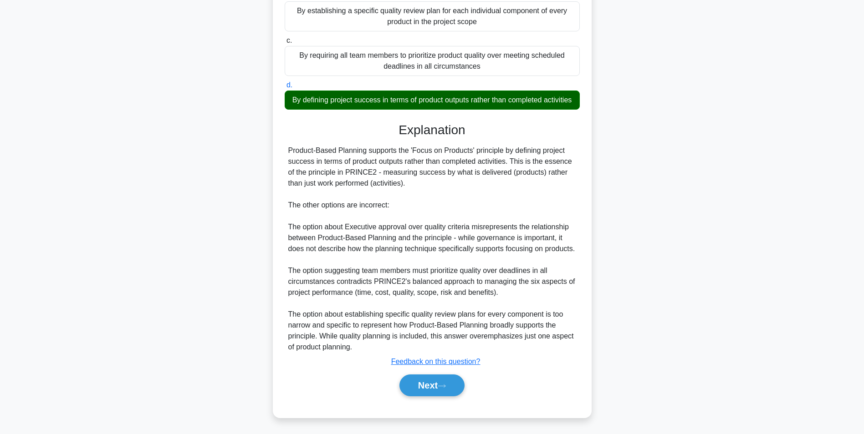
scroll to position [171, 0]
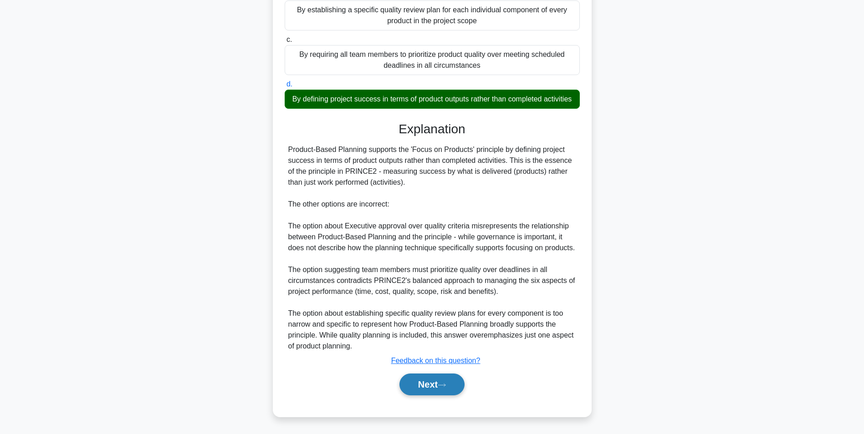
click at [425, 378] on button "Next" at bounding box center [431, 385] width 65 height 22
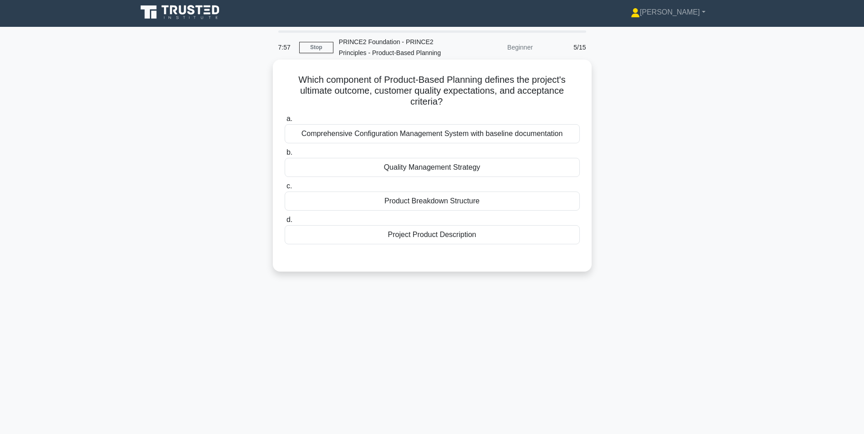
scroll to position [0, 0]
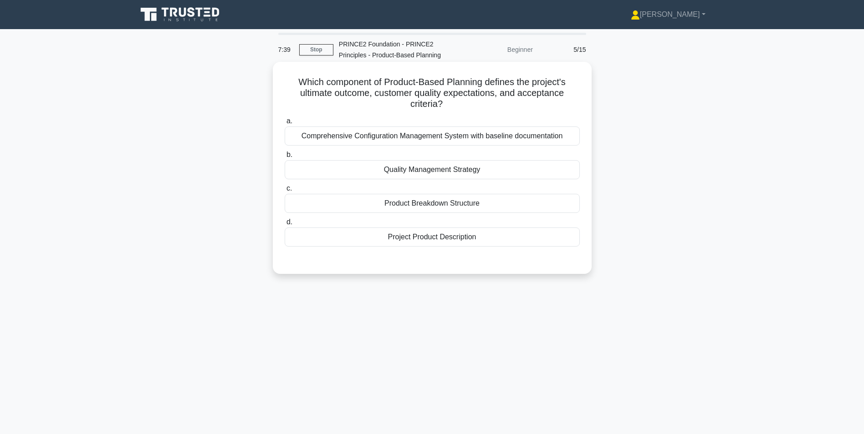
click at [421, 237] on div "Project Product Description" at bounding box center [432, 237] width 295 height 19
click at [285, 225] on input "d. Project Product Description" at bounding box center [285, 222] width 0 height 6
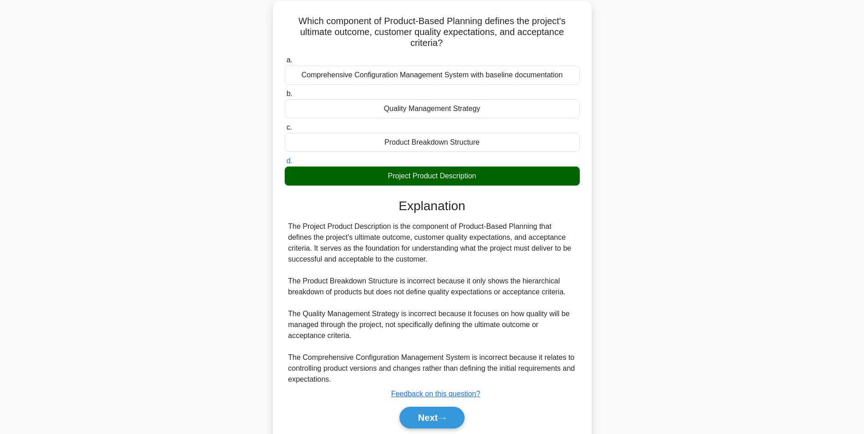
scroll to position [95, 0]
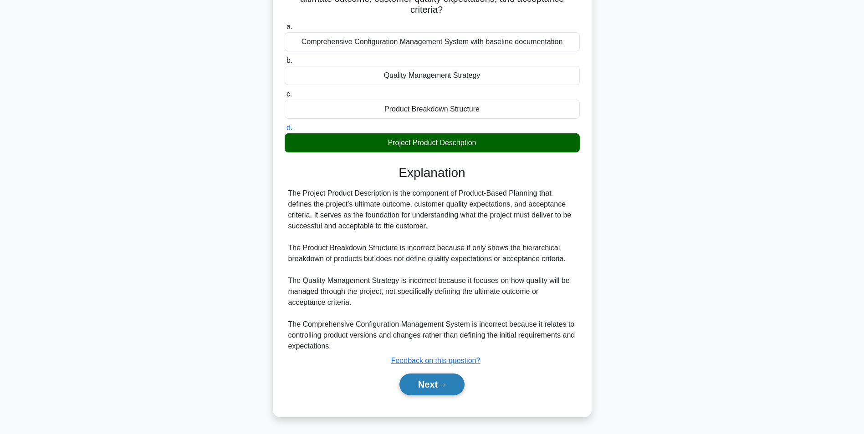
click at [427, 390] on button "Next" at bounding box center [431, 385] width 65 height 22
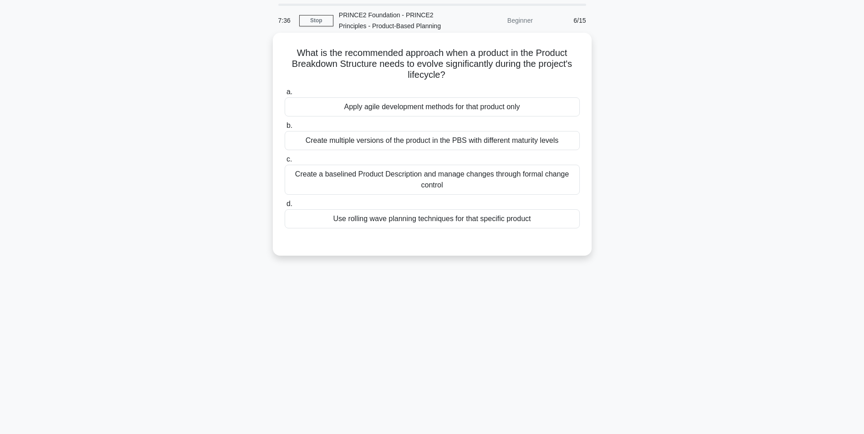
scroll to position [0, 0]
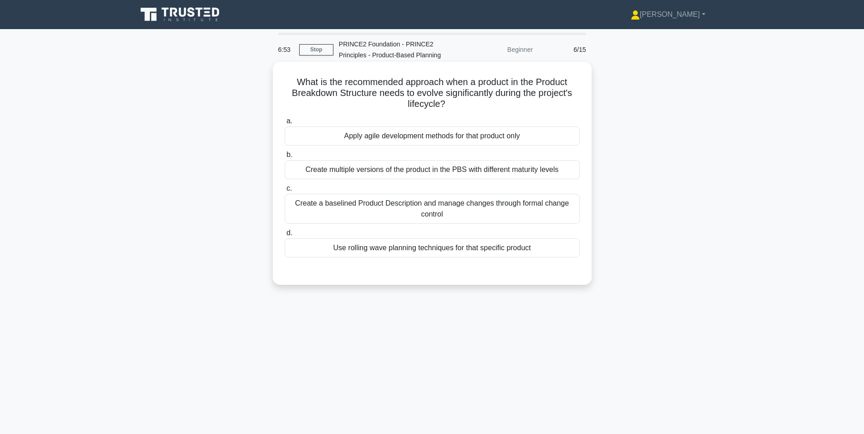
click at [370, 213] on div "Create a baselined Product Description and manage changes through formal change…" at bounding box center [432, 209] width 295 height 30
click at [285, 192] on input "c. Create a baselined Product Description and manage changes through formal cha…" at bounding box center [285, 189] width 0 height 6
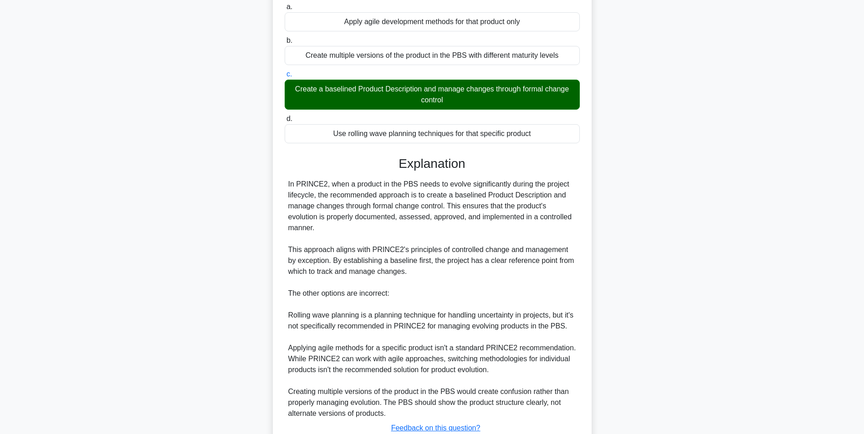
scroll to position [182, 0]
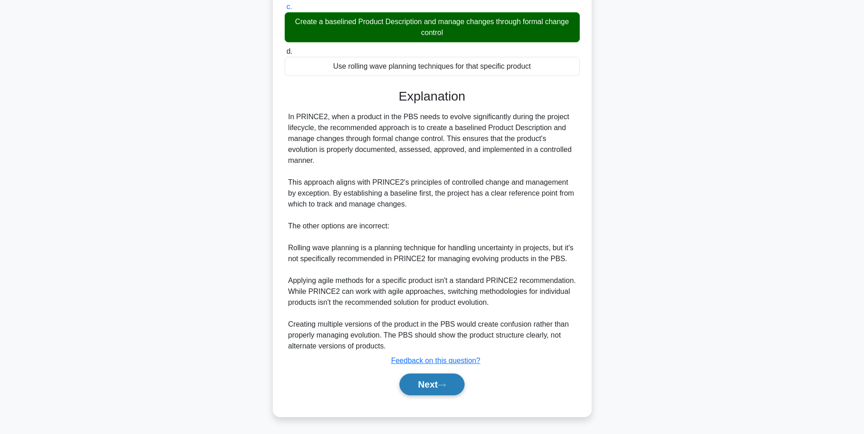
click at [431, 390] on button "Next" at bounding box center [431, 385] width 65 height 22
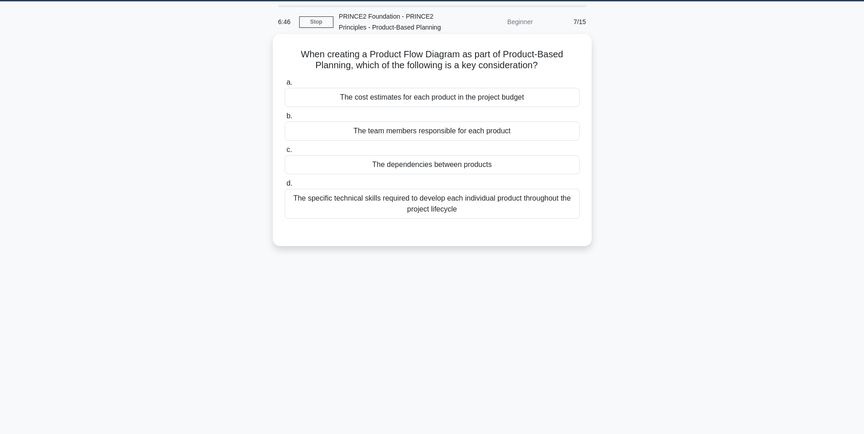
scroll to position [12, 0]
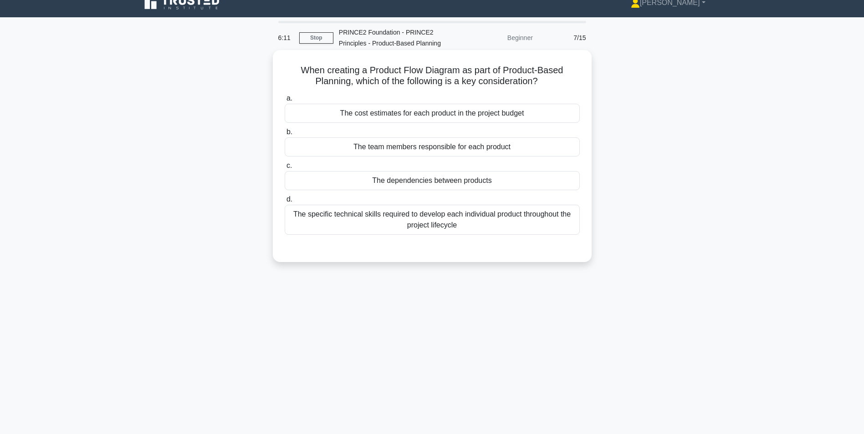
click at [357, 182] on div "The dependencies between products" at bounding box center [432, 180] width 295 height 19
click at [285, 169] on input "c. The dependencies between products" at bounding box center [285, 166] width 0 height 6
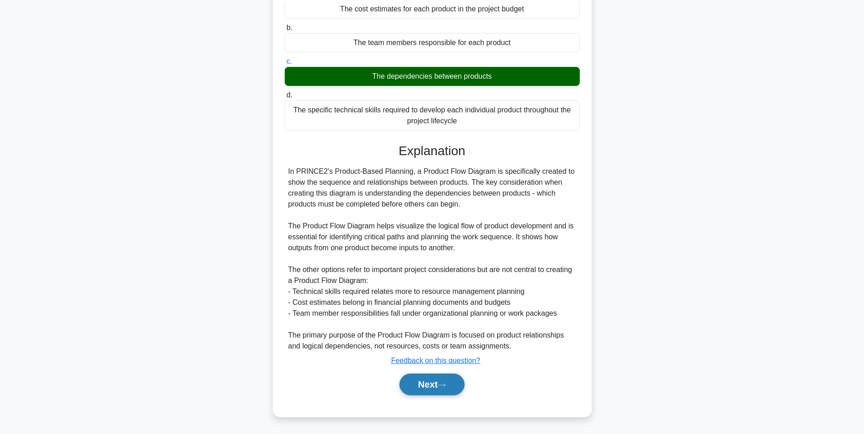
click at [424, 383] on button "Next" at bounding box center [431, 385] width 65 height 22
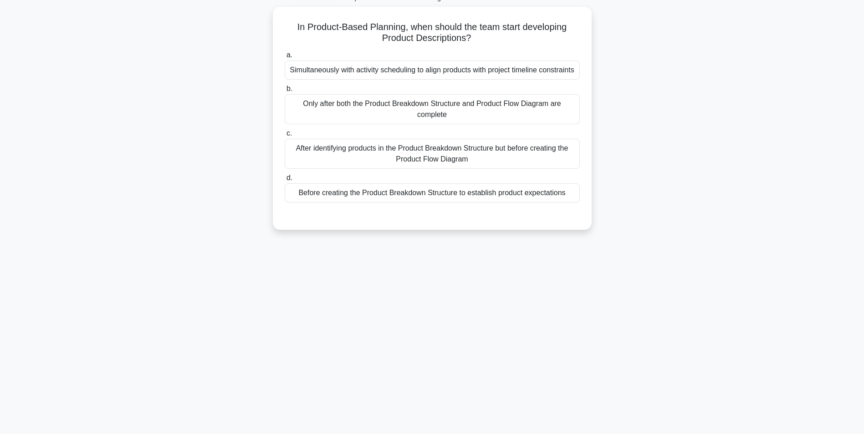
scroll to position [0, 0]
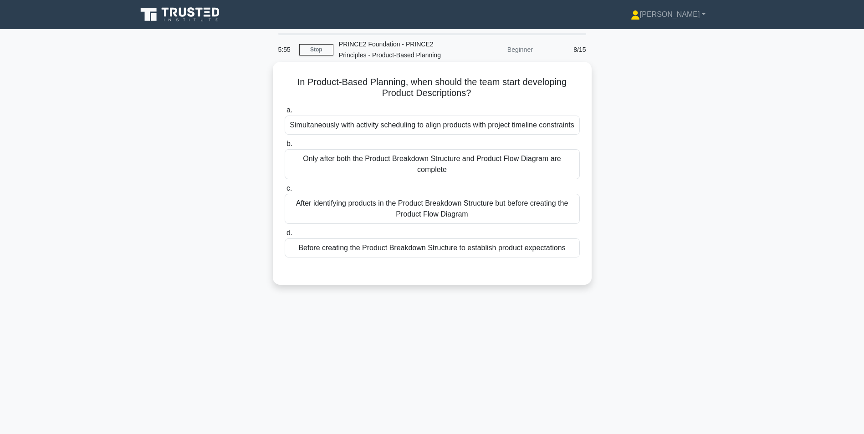
click at [373, 224] on div "After identifying products in the Product Breakdown Structure but before creati…" at bounding box center [432, 209] width 295 height 30
click at [285, 192] on input "c. After identifying products in the Product Breakdown Structure but before cre…" at bounding box center [285, 189] width 0 height 6
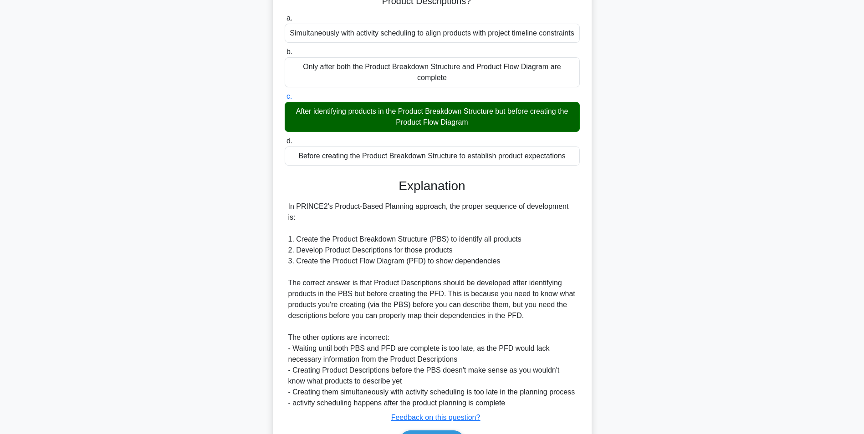
scroll to position [149, 0]
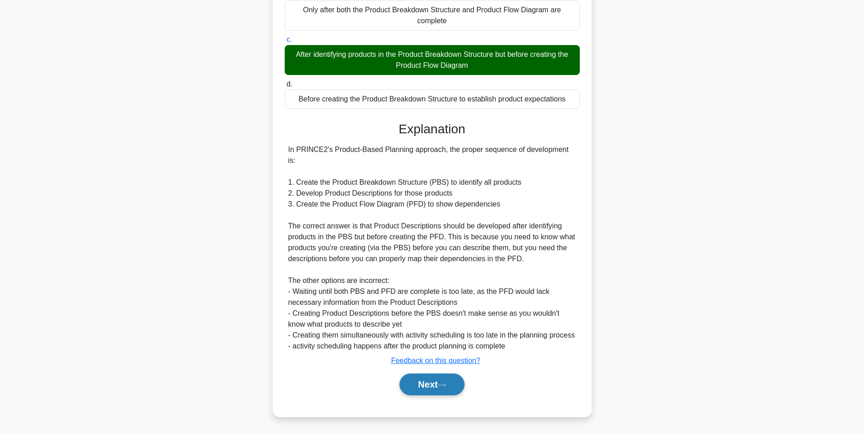
click at [425, 386] on button "Next" at bounding box center [431, 385] width 65 height 22
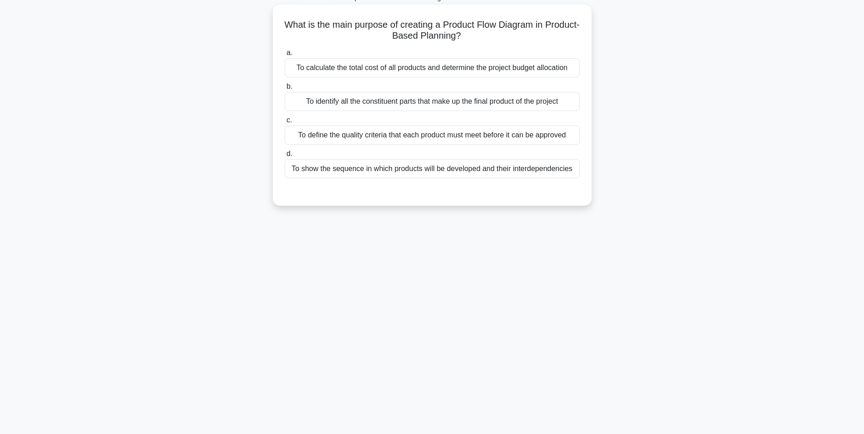
scroll to position [0, 0]
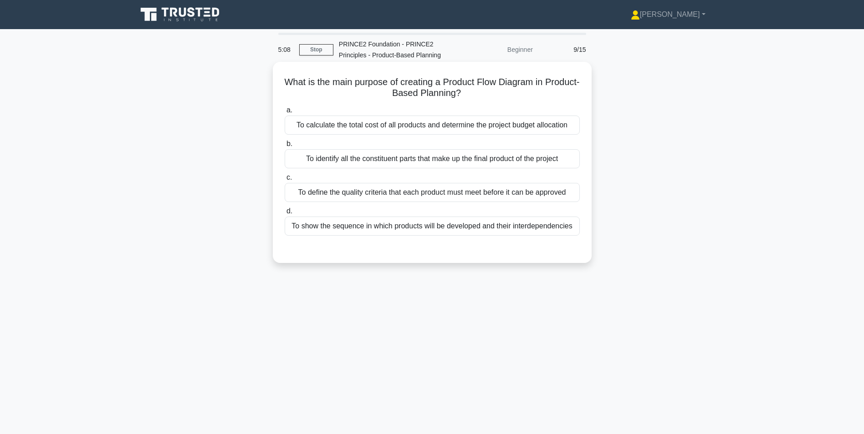
click at [355, 229] on div "To show the sequence in which products will be developed and their interdepende…" at bounding box center [432, 226] width 295 height 19
click at [285, 214] on input "d. To show the sequence in which products will be developed and their interdepe…" at bounding box center [285, 212] width 0 height 6
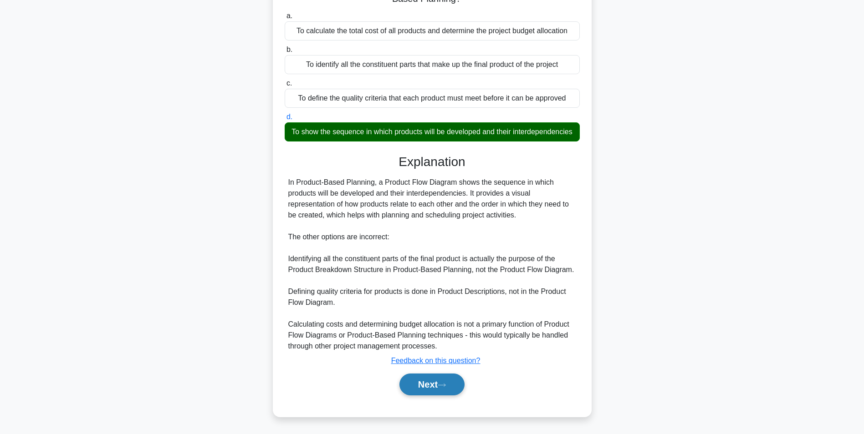
click at [425, 381] on button "Next" at bounding box center [431, 385] width 65 height 22
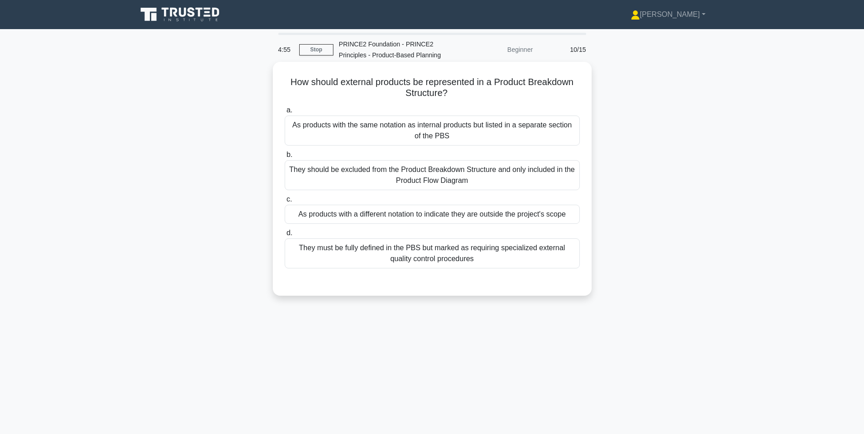
click at [344, 217] on div "As products with a different notation to indicate they are outside the project'…" at bounding box center [432, 214] width 295 height 19
click at [285, 203] on input "c. As products with a different notation to indicate they are outside the proje…" at bounding box center [285, 200] width 0 height 6
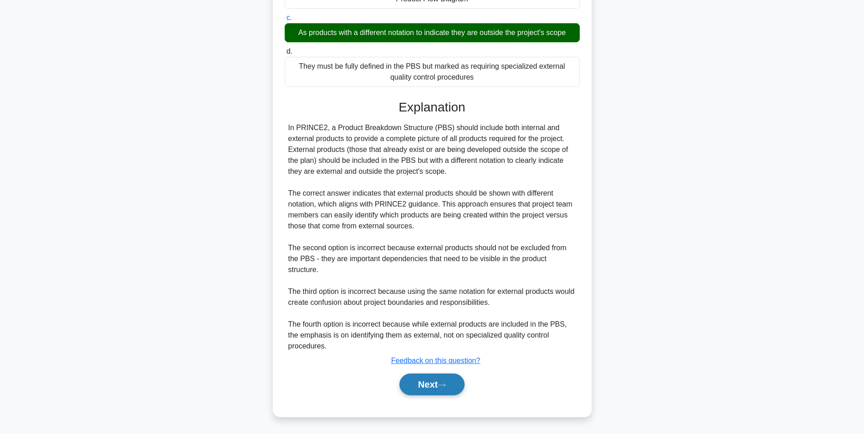
click at [422, 393] on button "Next" at bounding box center [431, 385] width 65 height 22
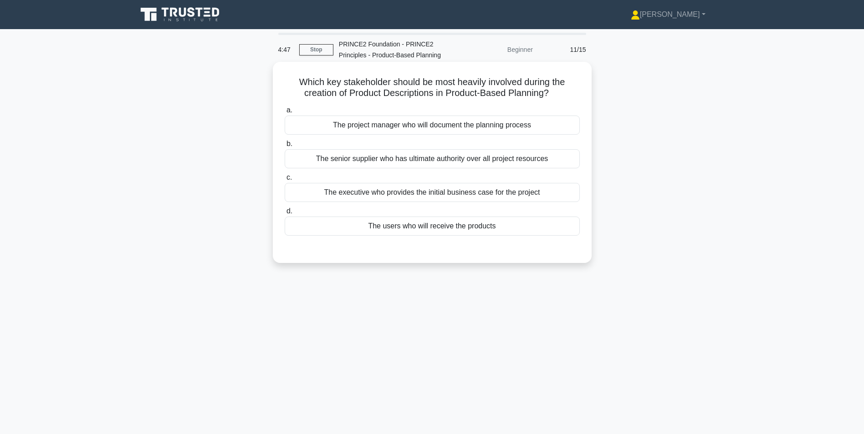
click at [398, 128] on div "The project manager who will document the planning process" at bounding box center [432, 125] width 295 height 19
click at [285, 113] on input "a. The project manager who will document the planning process" at bounding box center [285, 110] width 0 height 6
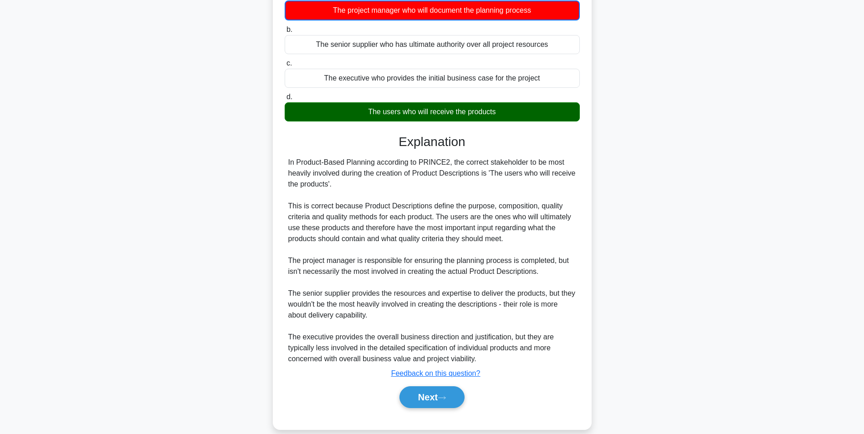
scroll to position [128, 0]
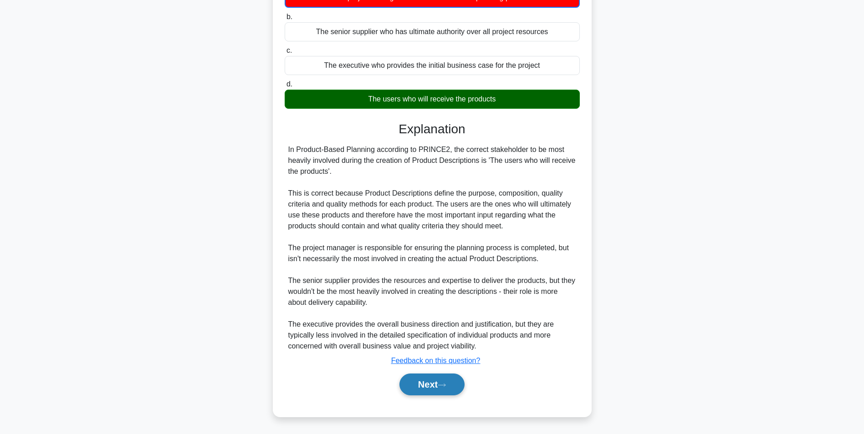
click at [426, 385] on button "Next" at bounding box center [431, 385] width 65 height 22
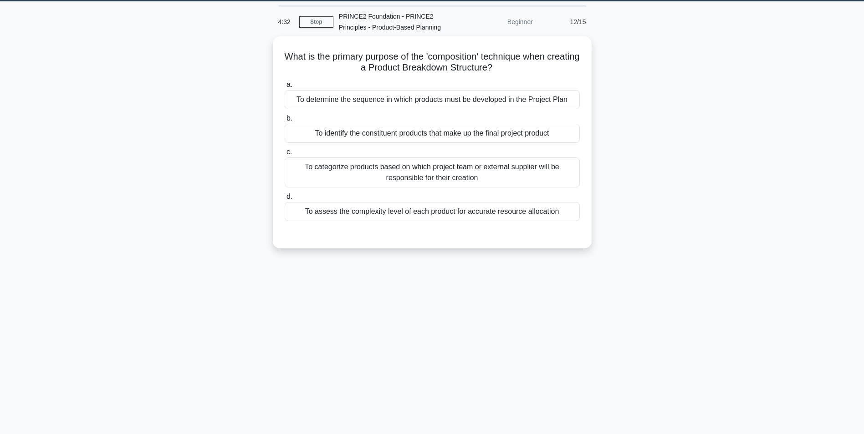
scroll to position [12, 0]
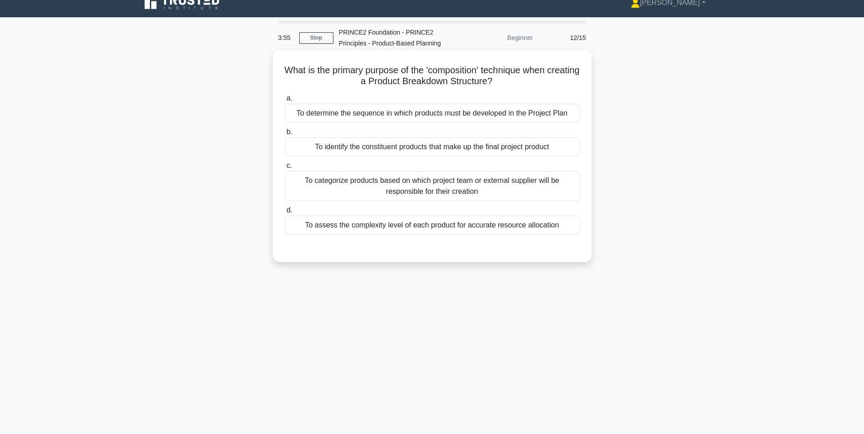
click at [335, 114] on div "To determine the sequence in which products must be developed in the Project Pl…" at bounding box center [432, 113] width 295 height 19
click at [285, 102] on input "a. To determine the sequence in which products must be developed in the Project…" at bounding box center [285, 99] width 0 height 6
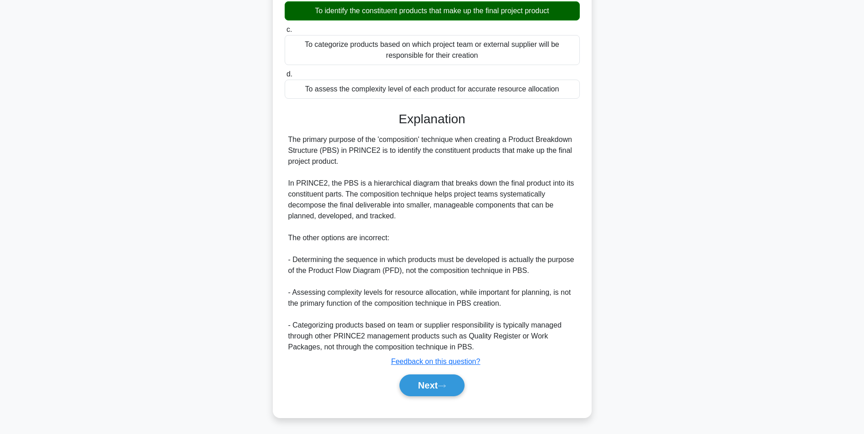
scroll to position [150, 0]
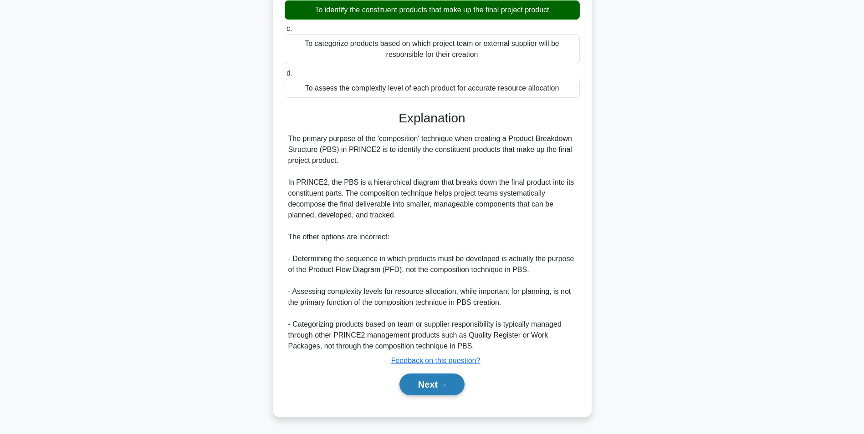
click at [439, 383] on button "Next" at bounding box center [431, 385] width 65 height 22
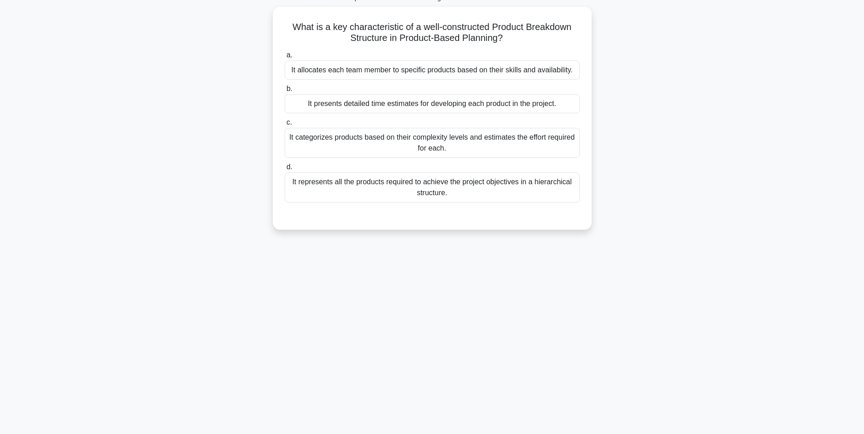
scroll to position [0, 0]
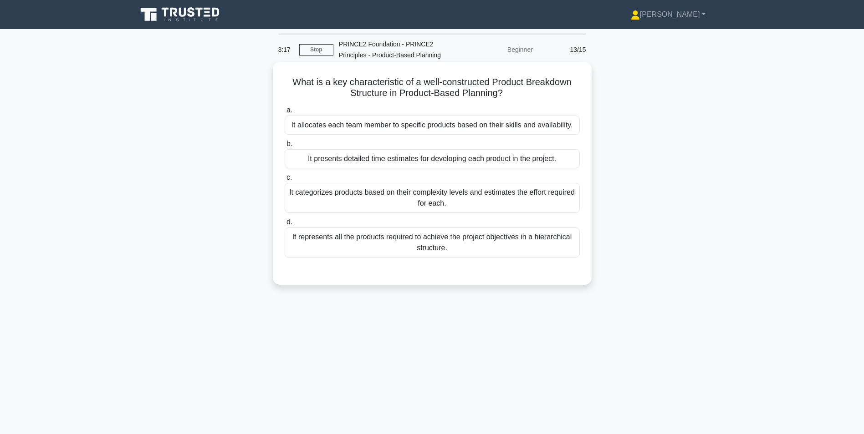
click at [396, 243] on div "It represents all the products required to achieve the project objectives in a …" at bounding box center [432, 243] width 295 height 30
click at [285, 225] on input "d. It represents all the products required to achieve the project objectives in…" at bounding box center [285, 222] width 0 height 6
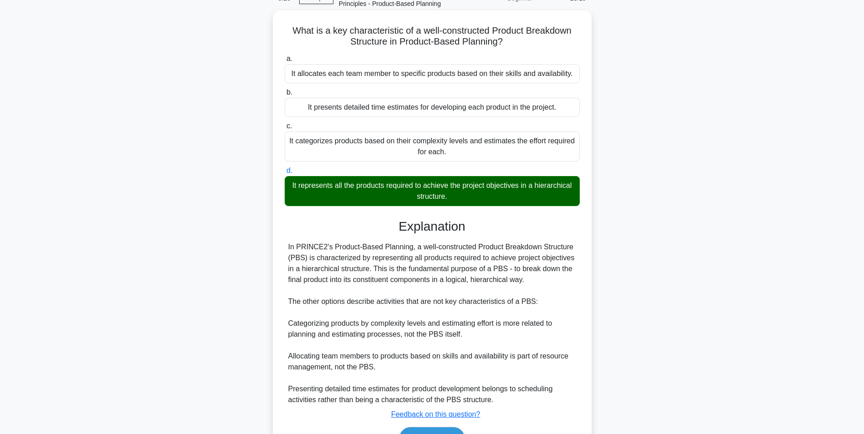
scroll to position [106, 0]
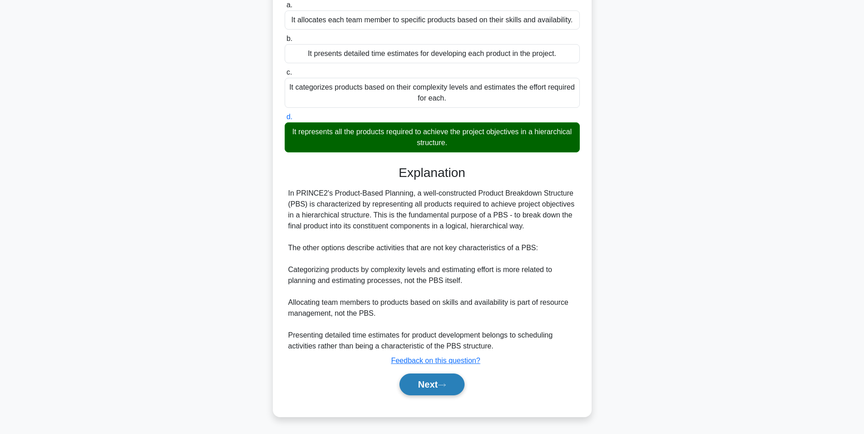
click at [424, 382] on button "Next" at bounding box center [431, 385] width 65 height 22
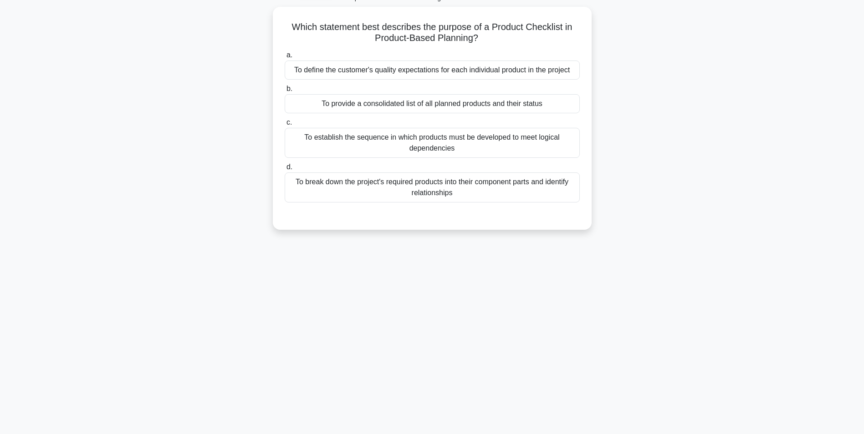
scroll to position [57, 0]
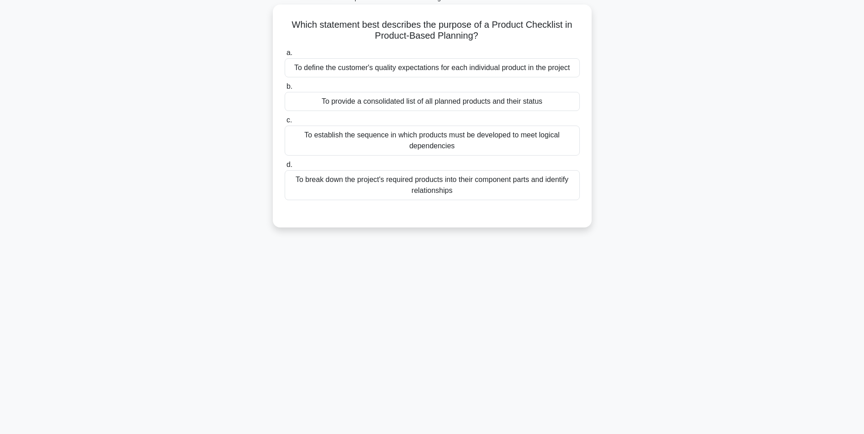
click at [356, 104] on div "To provide a consolidated list of all planned products and their status" at bounding box center [432, 101] width 295 height 19
click at [285, 90] on input "b. To provide a consolidated list of all planned products and their status" at bounding box center [285, 87] width 0 height 6
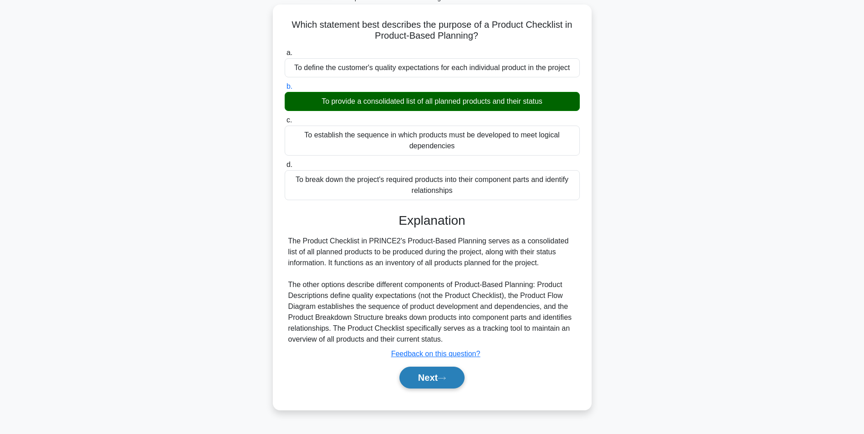
click at [445, 375] on button "Next" at bounding box center [431, 378] width 65 height 22
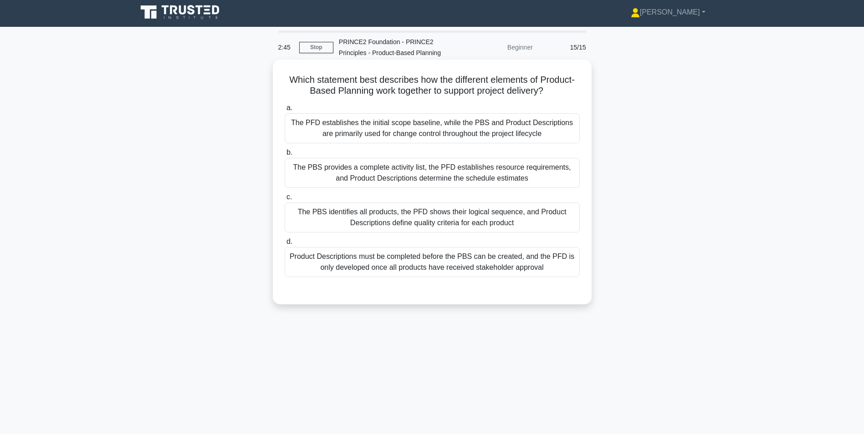
scroll to position [0, 0]
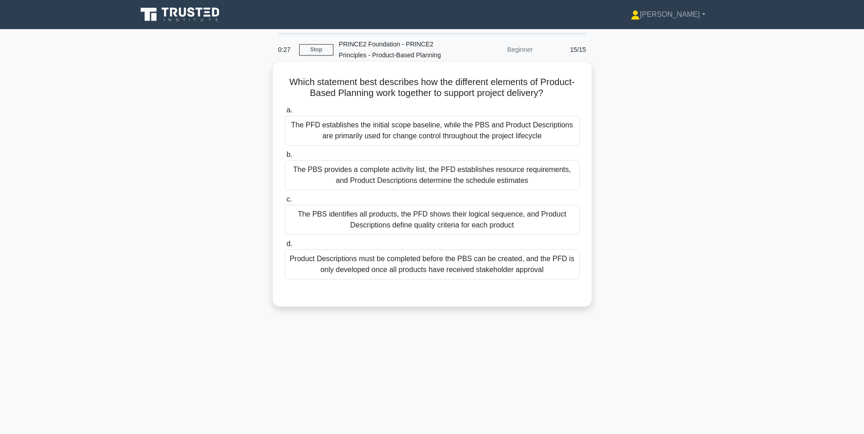
click at [464, 222] on div "The PBS identifies all products, the PFD shows their logical sequence, and Prod…" at bounding box center [432, 220] width 295 height 30
click at [285, 203] on input "c. The PBS identifies all products, the PFD shows their logical sequence, and P…" at bounding box center [285, 200] width 0 height 6
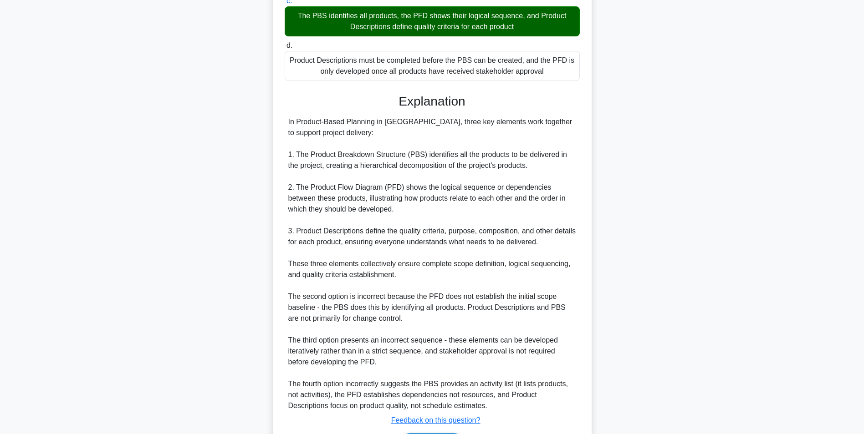
scroll to position [259, 0]
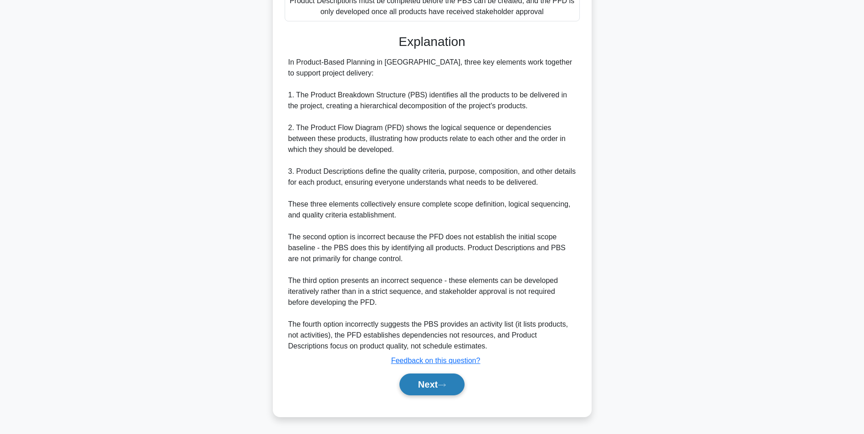
click at [433, 387] on button "Next" at bounding box center [431, 385] width 65 height 22
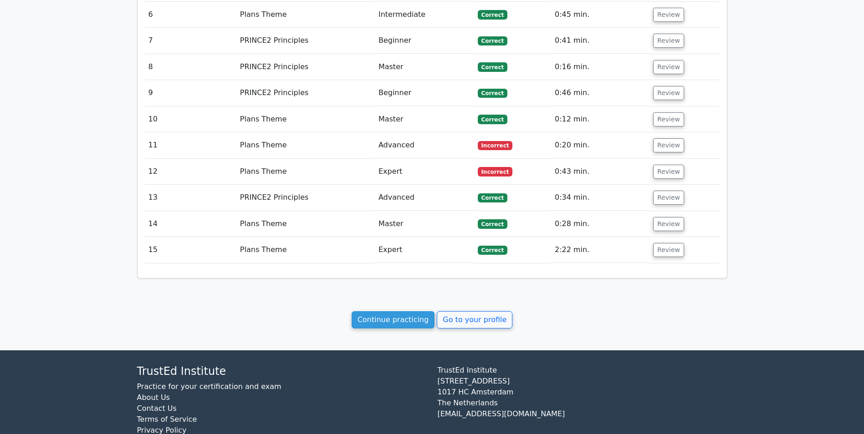
scroll to position [1036, 0]
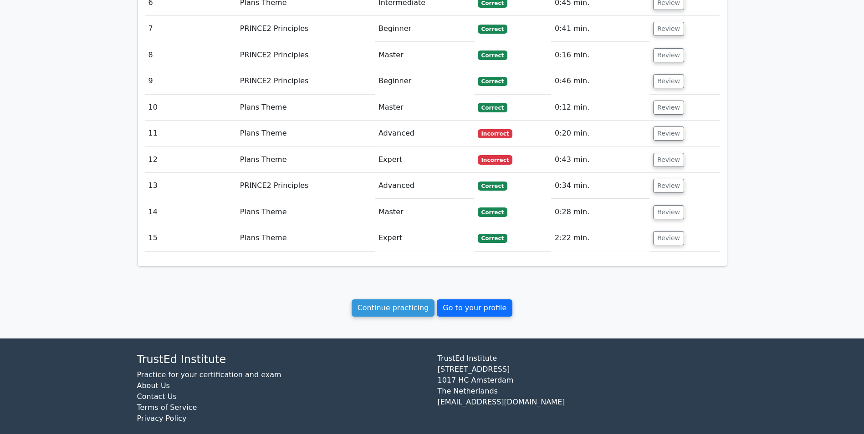
click at [450, 300] on link "Go to your profile" at bounding box center [475, 308] width 76 height 17
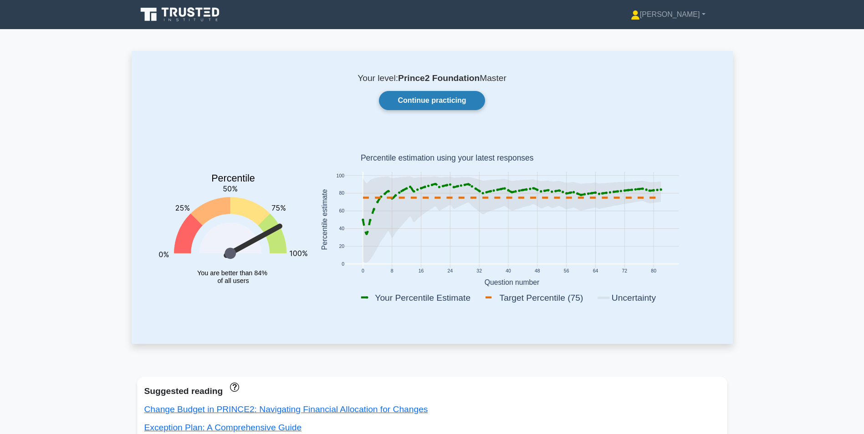
click at [461, 98] on link "Continue practicing" at bounding box center [432, 100] width 106 height 19
